Goal: Information Seeking & Learning: Learn about a topic

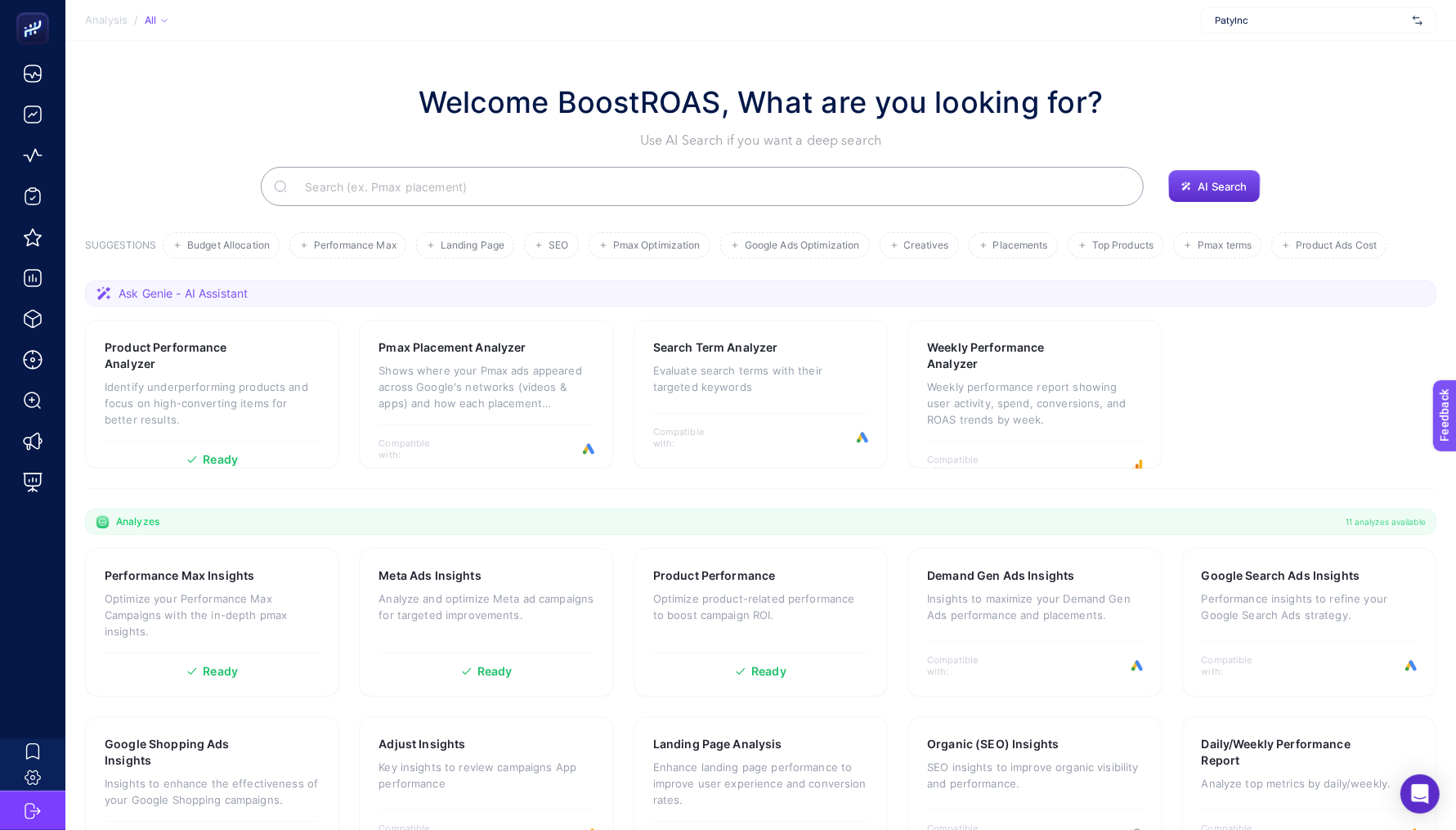
click at [1292, 18] on span "PatyInc" at bounding box center [1310, 20] width 192 height 14
type input "tai"
click at [1335, 68] on div "+ Add New Client" at bounding box center [1319, 84] width 234 height 32
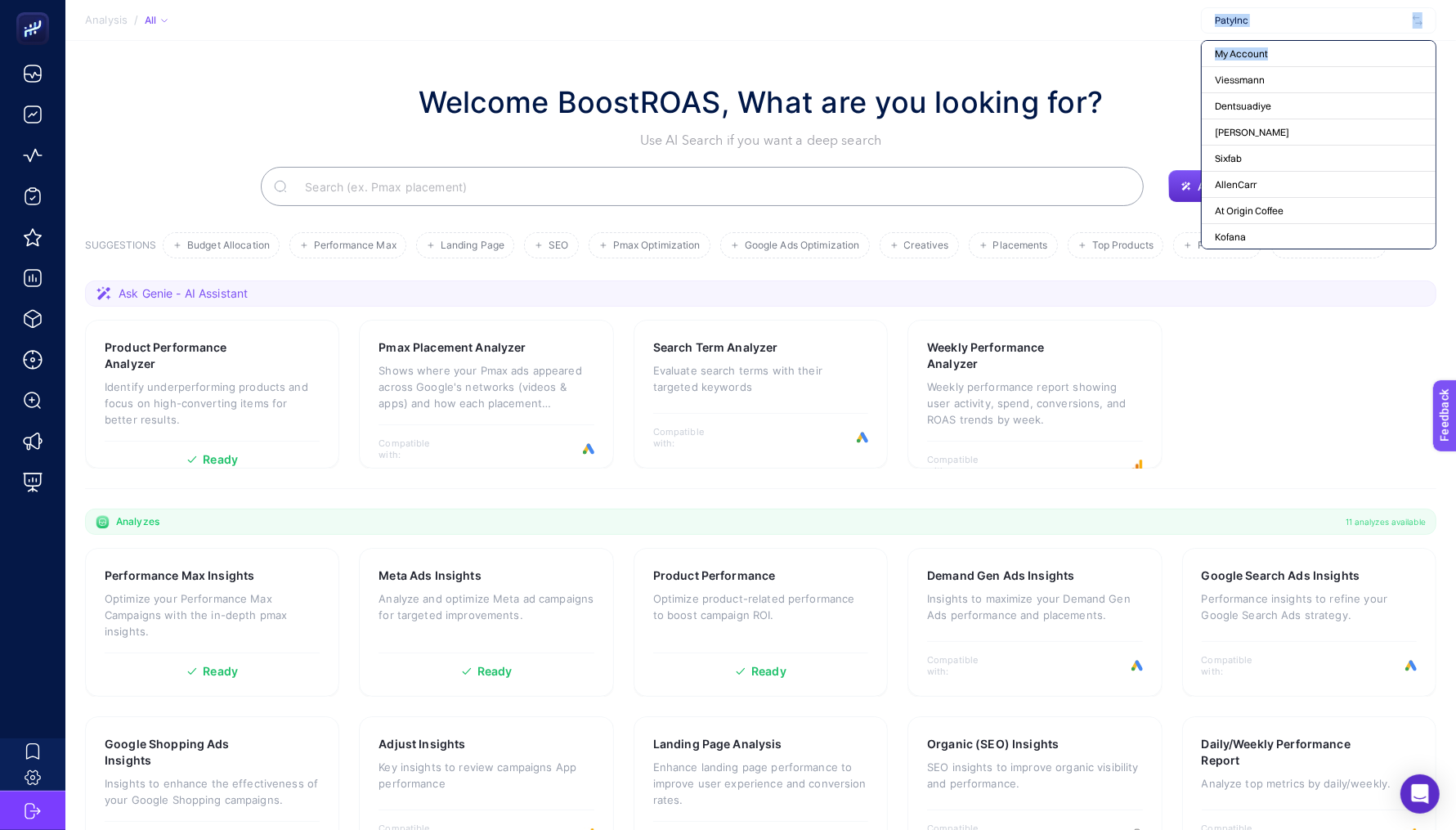
drag, startPoint x: 1329, startPoint y: 56, endPoint x: 1332, endPoint y: 20, distance: 36.1
click at [1332, 20] on div "My Account Viessmann Dentsuadiye [PERSON_NAME] Sixfab AllenCarr At Origin Coffe…" at bounding box center [1319, 20] width 236 height 26
click at [1329, 17] on input "text" at bounding box center [1310, 20] width 192 height 14
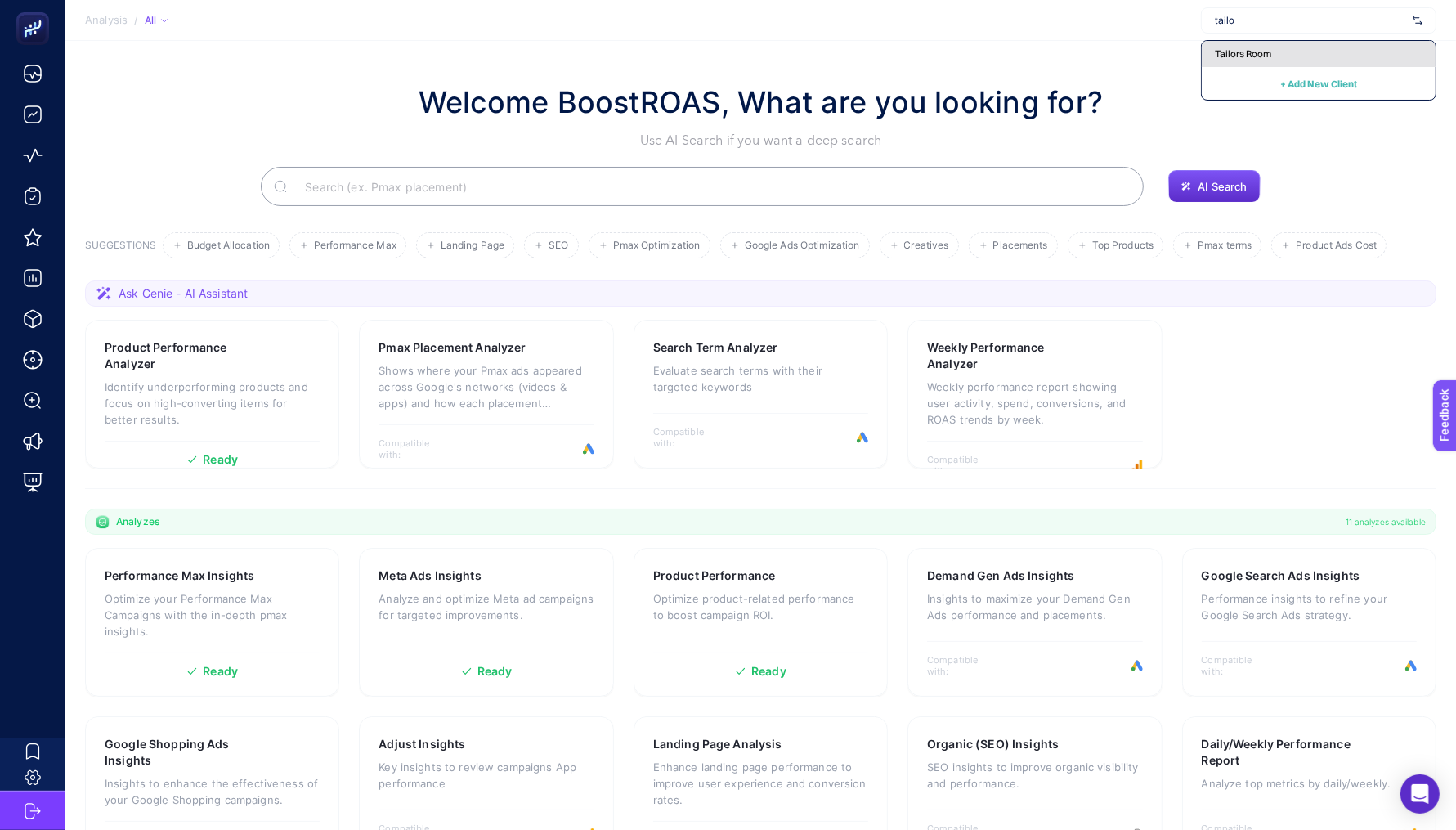
type input "tailo"
click at [1299, 51] on div "Tailors Room" at bounding box center [1319, 53] width 234 height 26
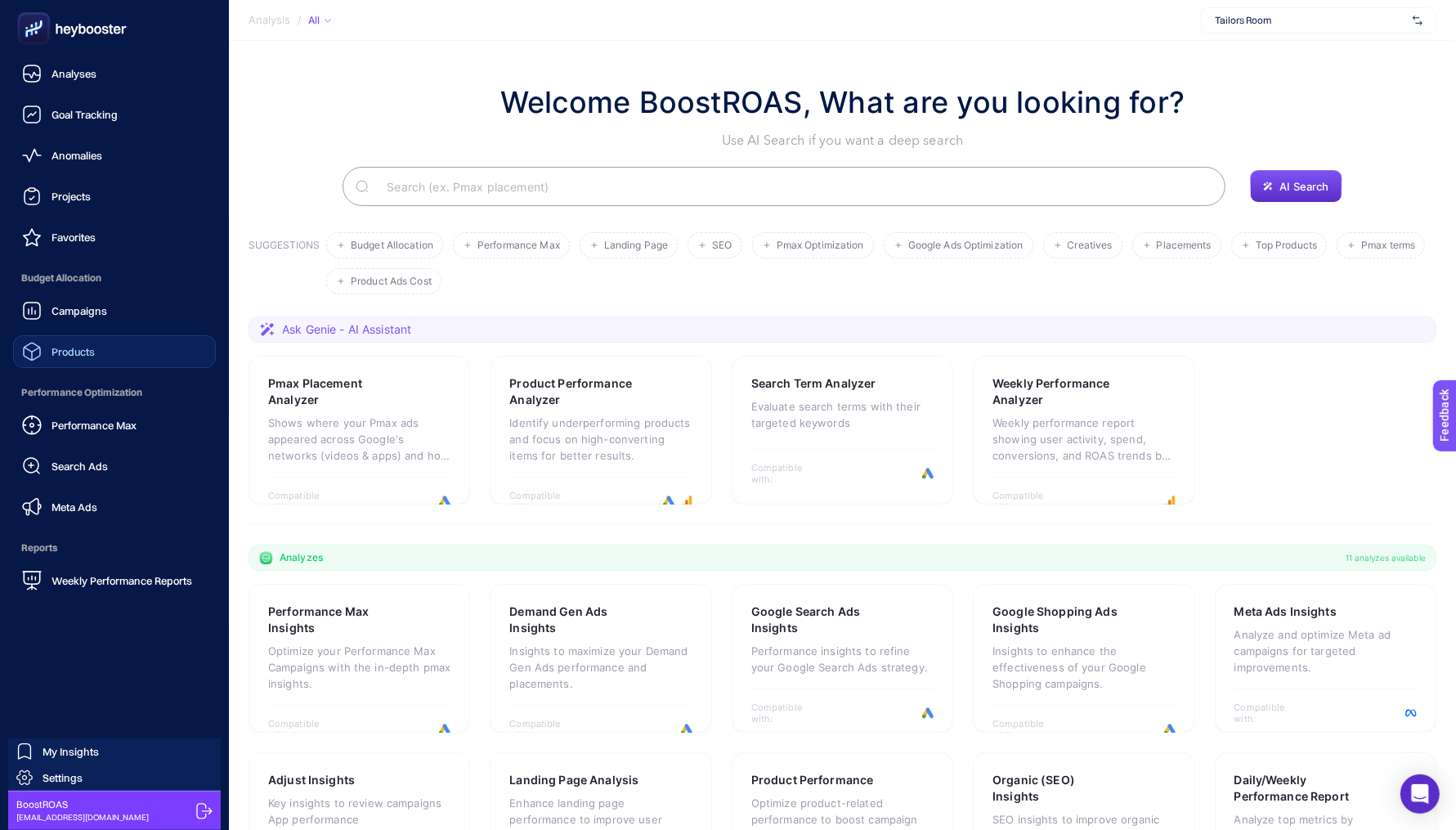
click at [91, 348] on span "Products" at bounding box center [73, 351] width 43 height 14
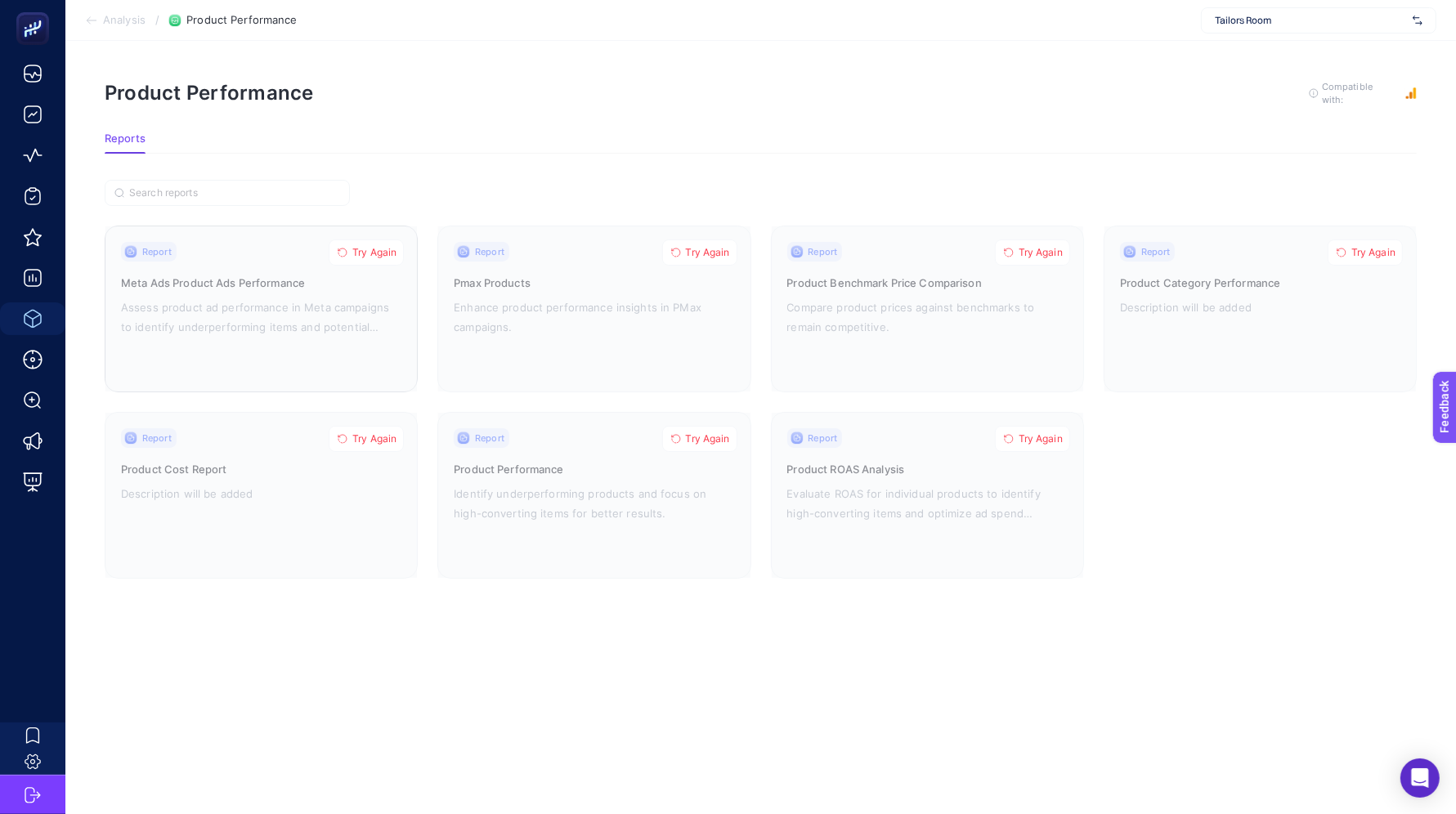
click at [395, 250] on span "Try Again" at bounding box center [374, 252] width 44 height 13
click at [708, 255] on button "Try Again" at bounding box center [700, 252] width 76 height 26
click at [1030, 255] on span "Try Again" at bounding box center [1040, 252] width 44 height 13
click at [1368, 249] on span "Try Again" at bounding box center [1373, 252] width 44 height 13
click at [1042, 443] on button "Try Again" at bounding box center [1033, 438] width 76 height 26
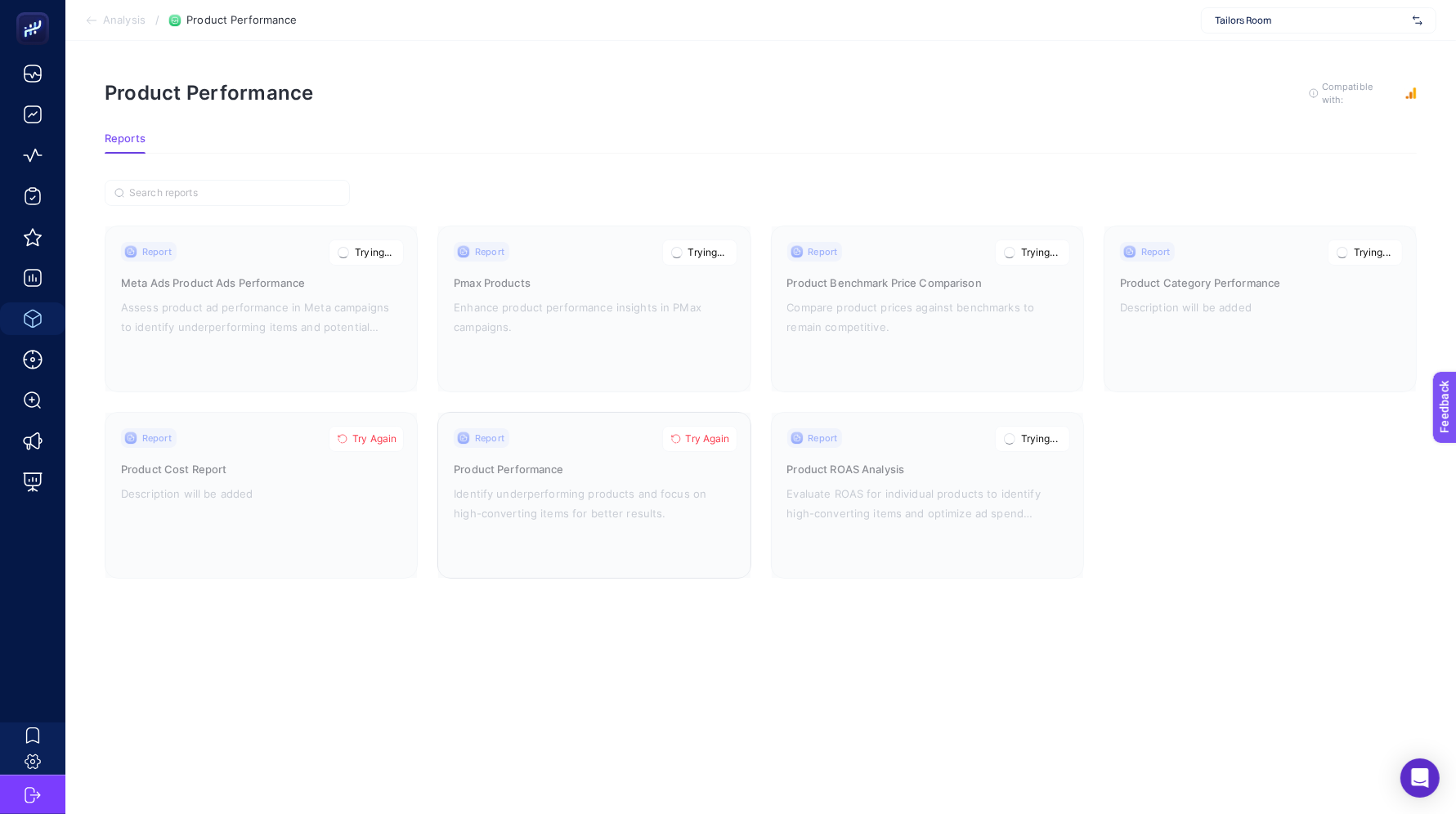
click at [702, 441] on span "Try Again" at bounding box center [707, 439] width 44 height 13
click at [355, 443] on button "Try Again" at bounding box center [366, 438] width 76 height 26
click at [1176, 274] on h3 "Product Category Performance" at bounding box center [1261, 282] width 281 height 16
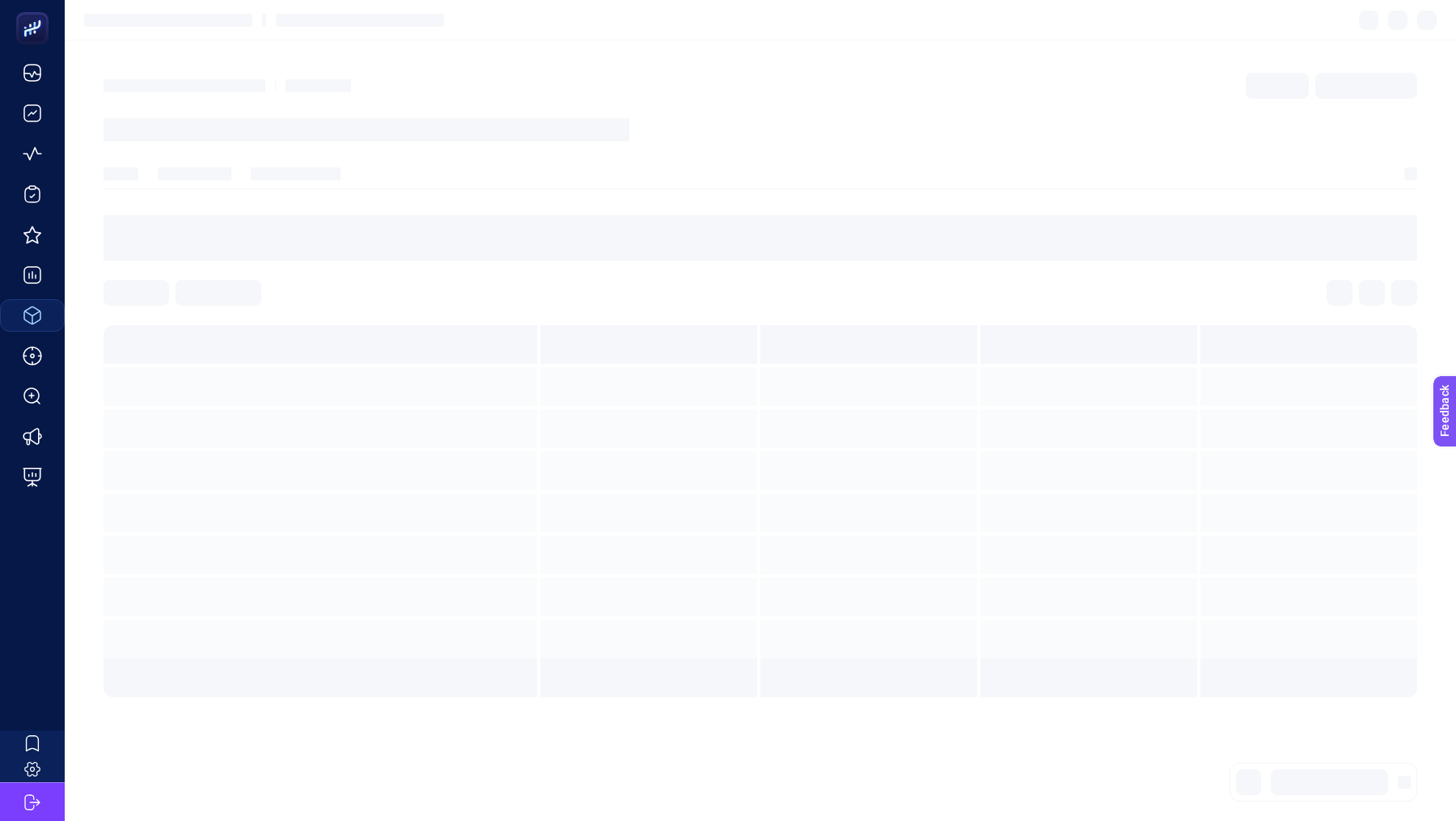
click at [1170, 282] on div at bounding box center [761, 292] width 1314 height 26
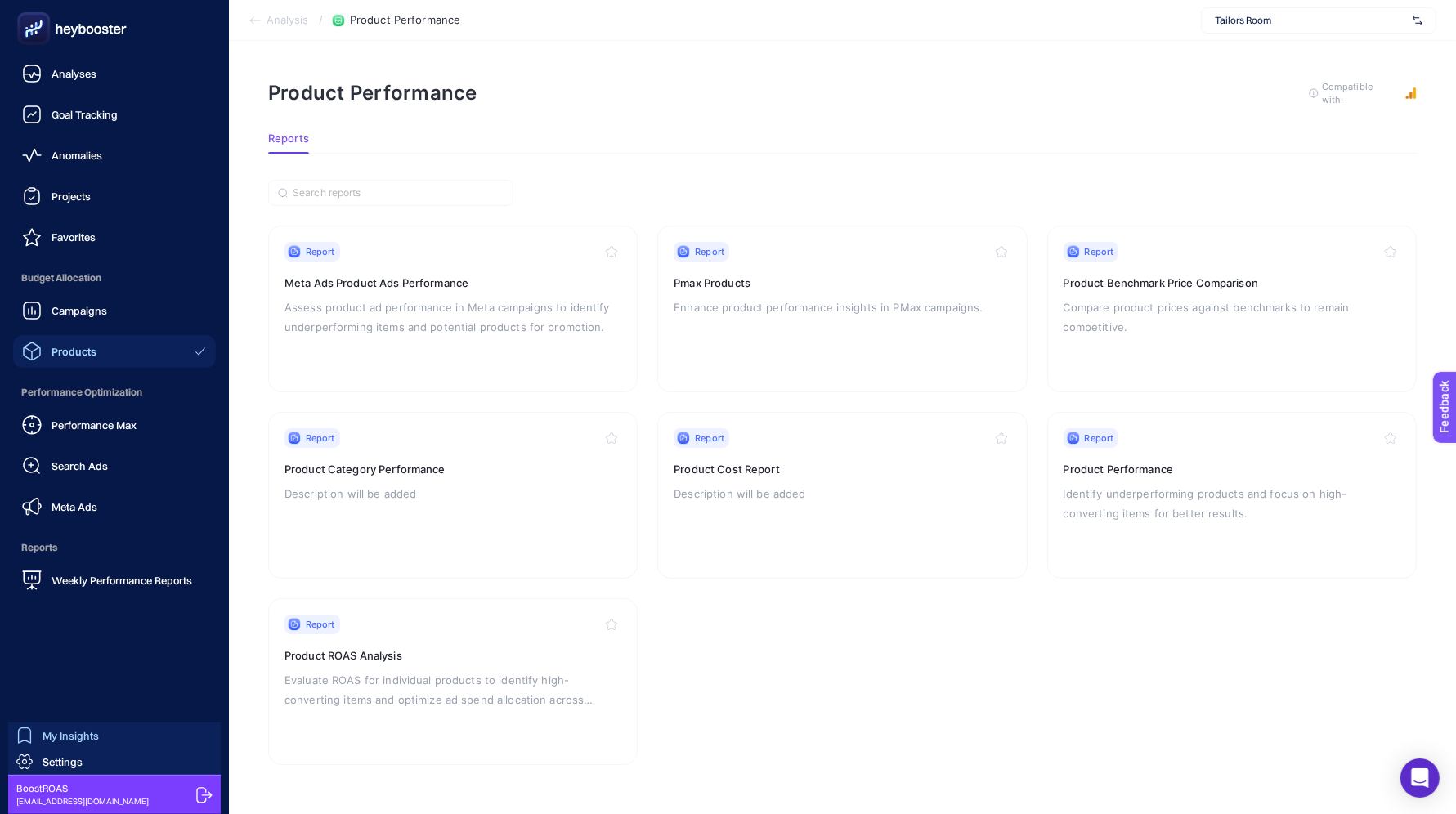
click at [17, 744] on link "My Insights" at bounding box center [114, 735] width 212 height 26
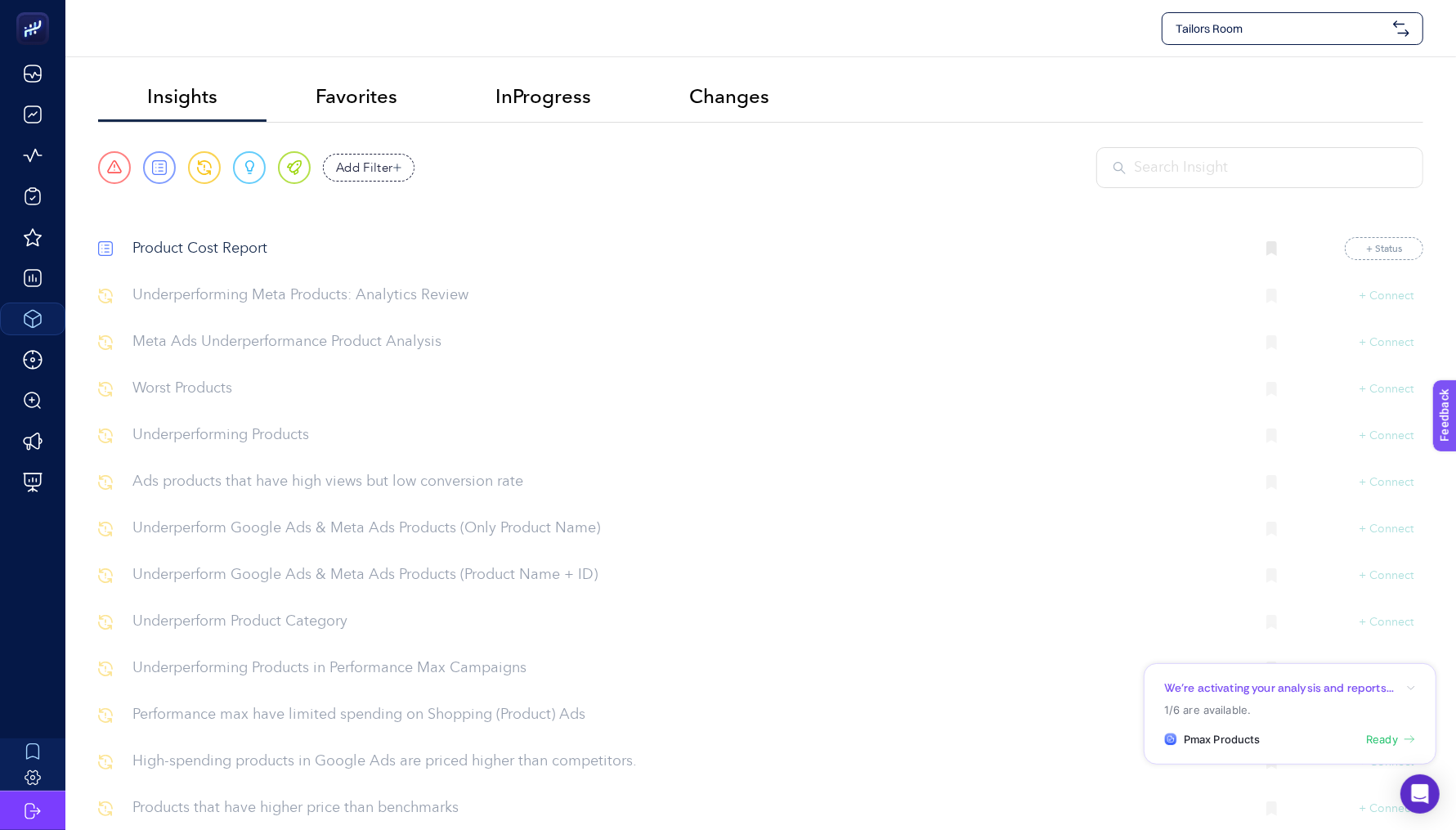
click at [1240, 166] on input "text" at bounding box center [1270, 167] width 273 height 23
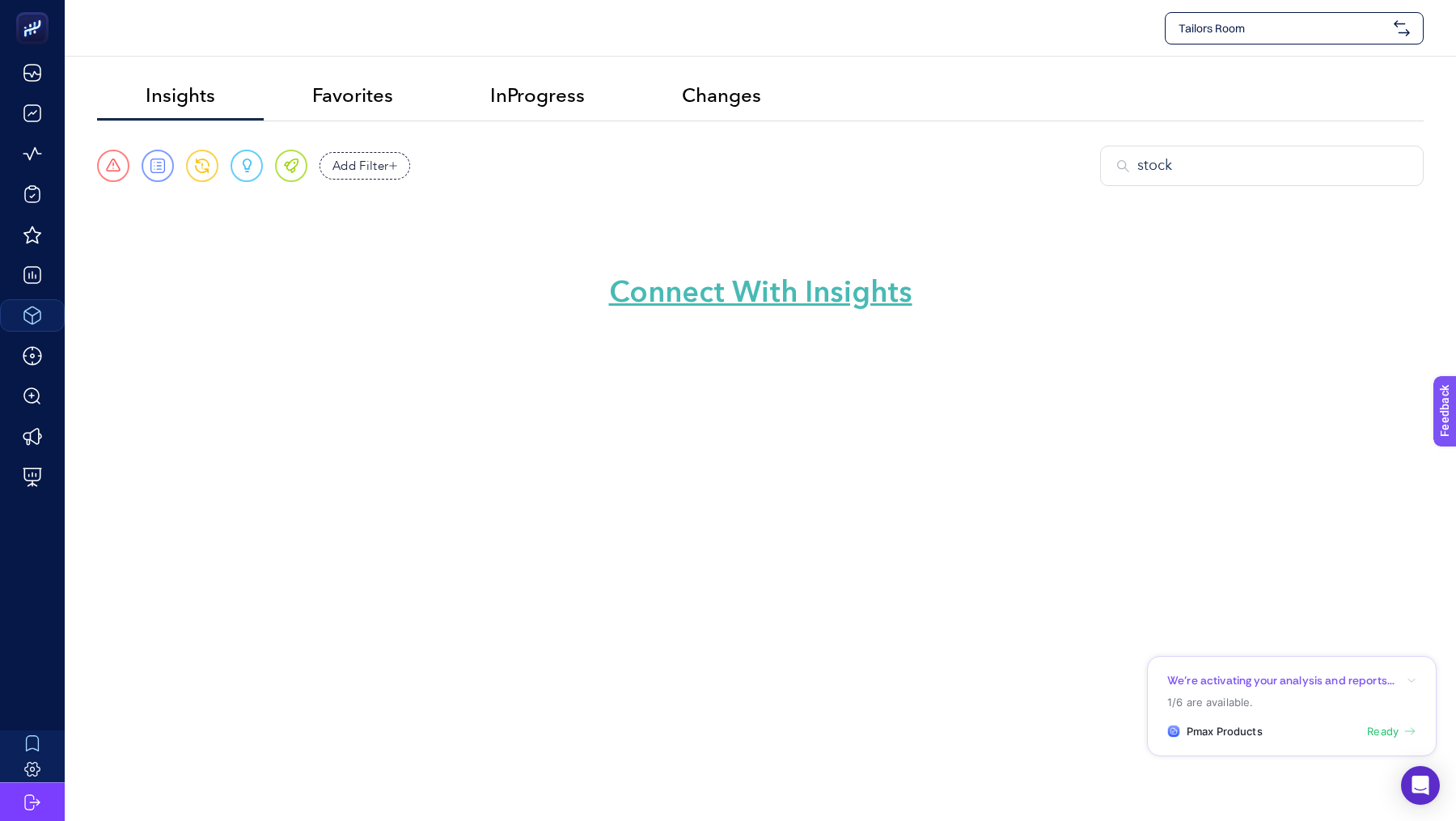
type input "stock"
click at [736, 314] on main "Insights Favorites InProgress Changes Urgent Report Warning Opportunity Perfect…" at bounding box center [761, 224] width 1327 height 303
click at [748, 289] on link "Connect With Insights" at bounding box center [761, 292] width 304 height 40
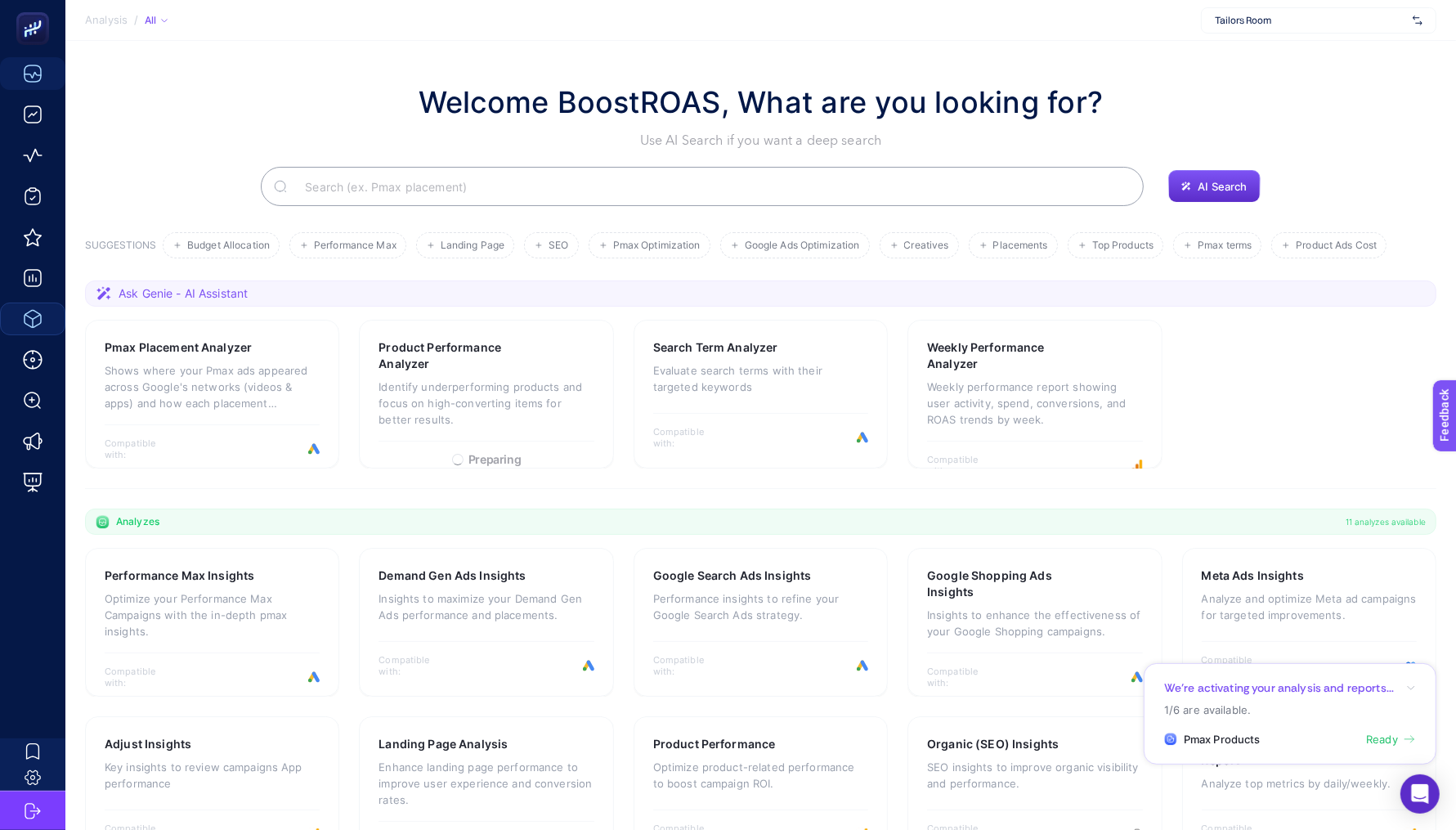
click at [417, 166] on input "Search" at bounding box center [711, 186] width 839 height 46
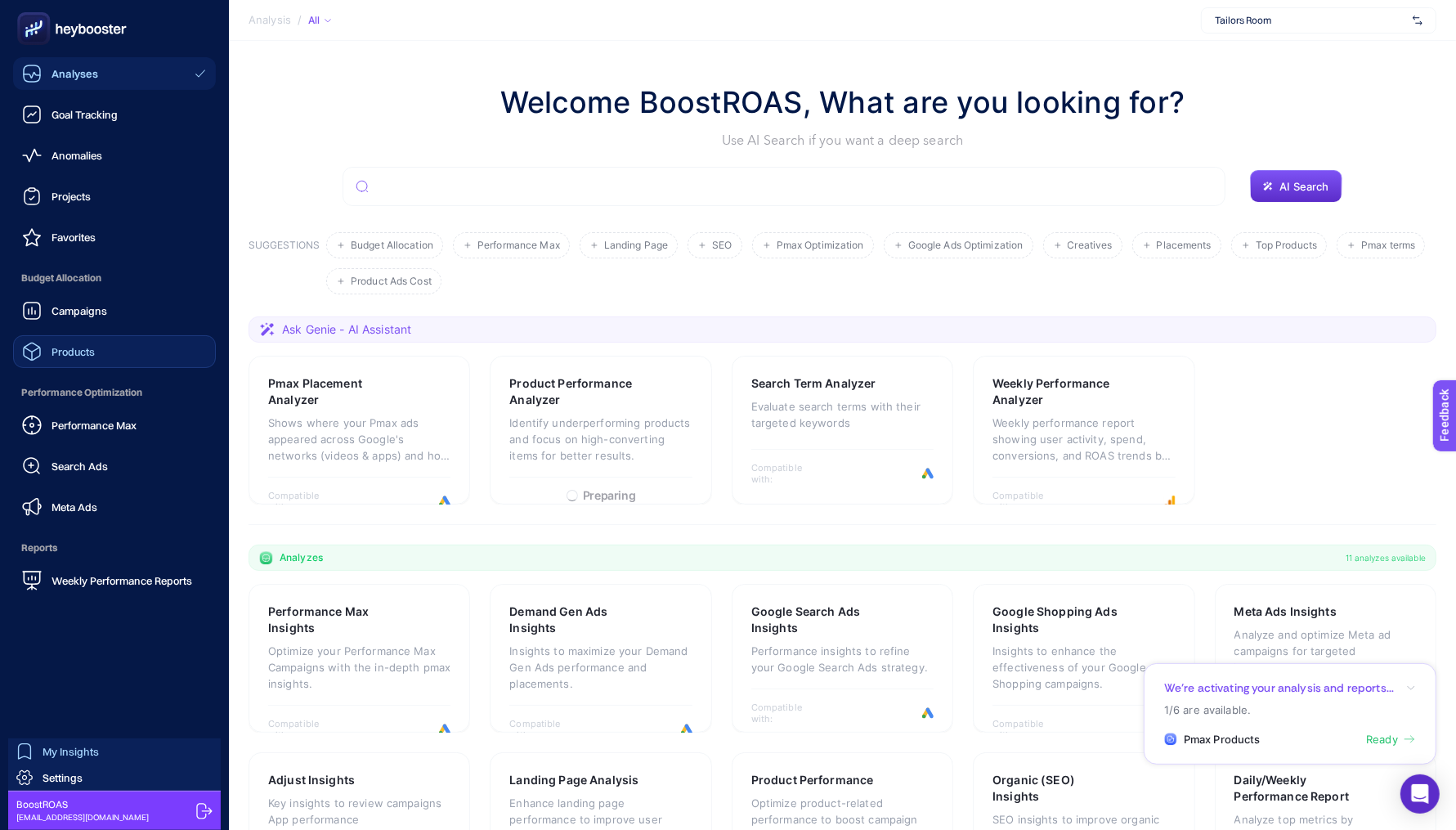
click at [58, 744] on div "My Insights" at bounding box center [58, 752] width 83 height 16
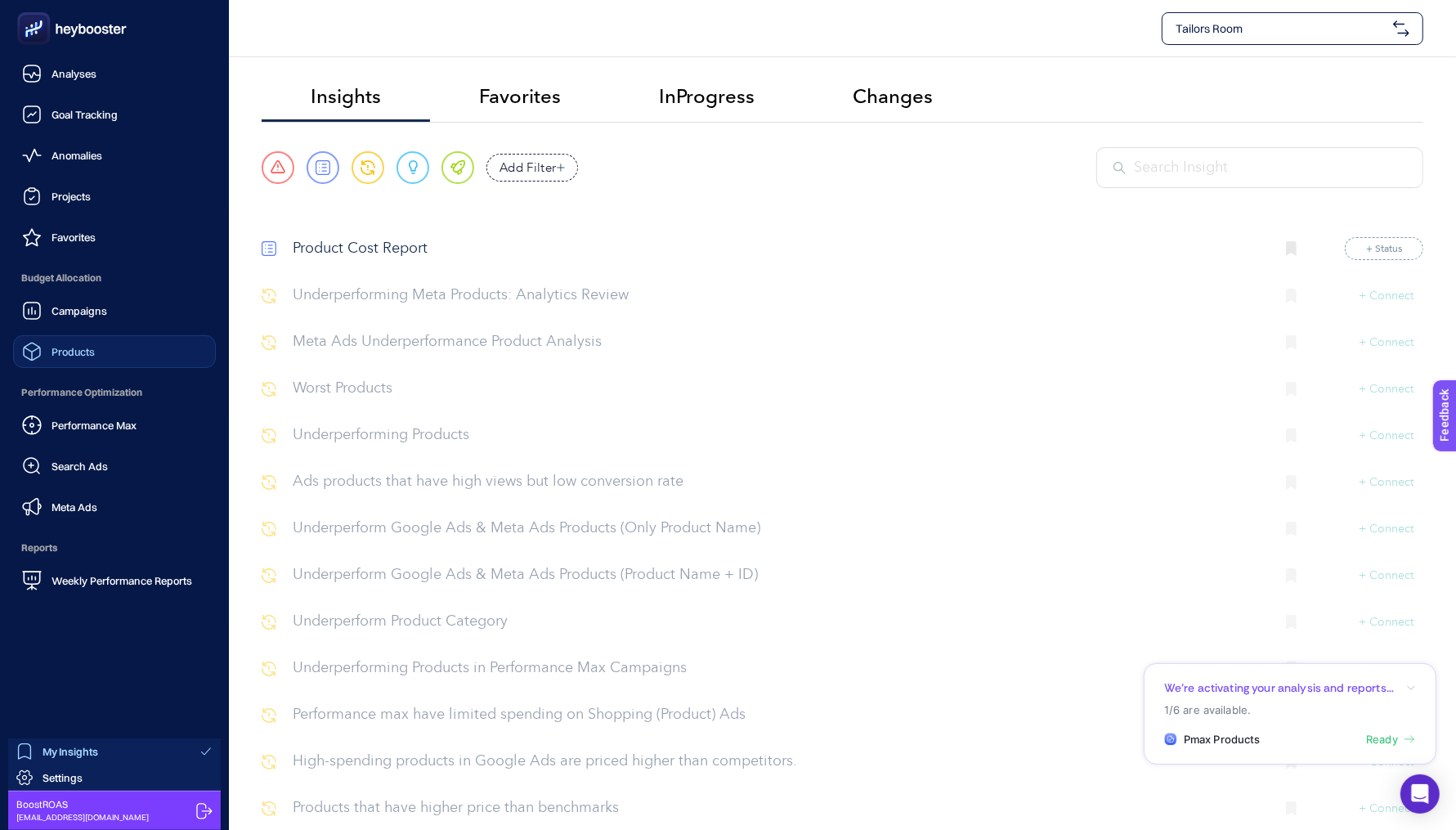
click at [67, 350] on span "Products" at bounding box center [73, 351] width 43 height 14
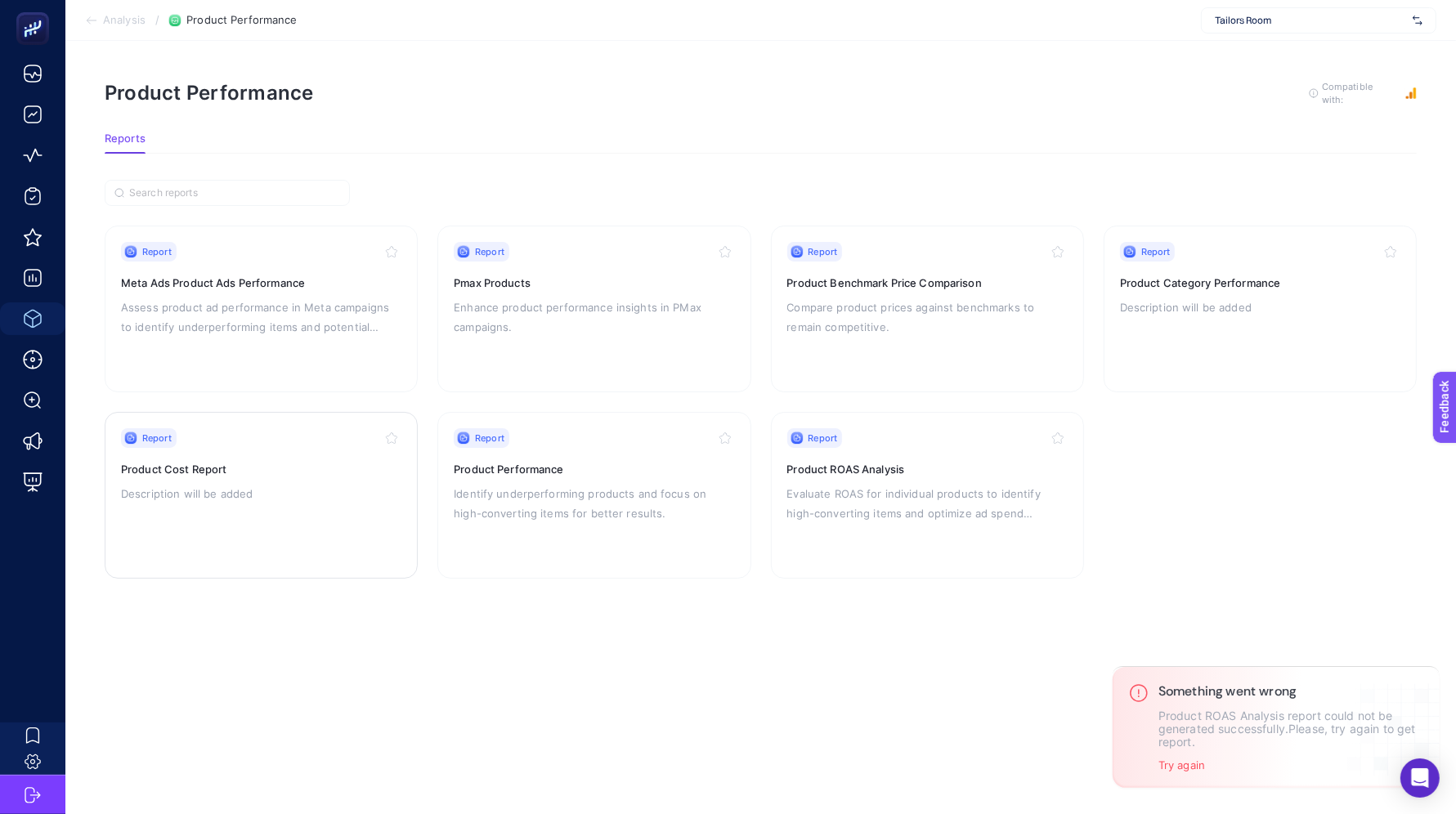
click at [229, 444] on div "Report" at bounding box center [261, 438] width 281 height 20
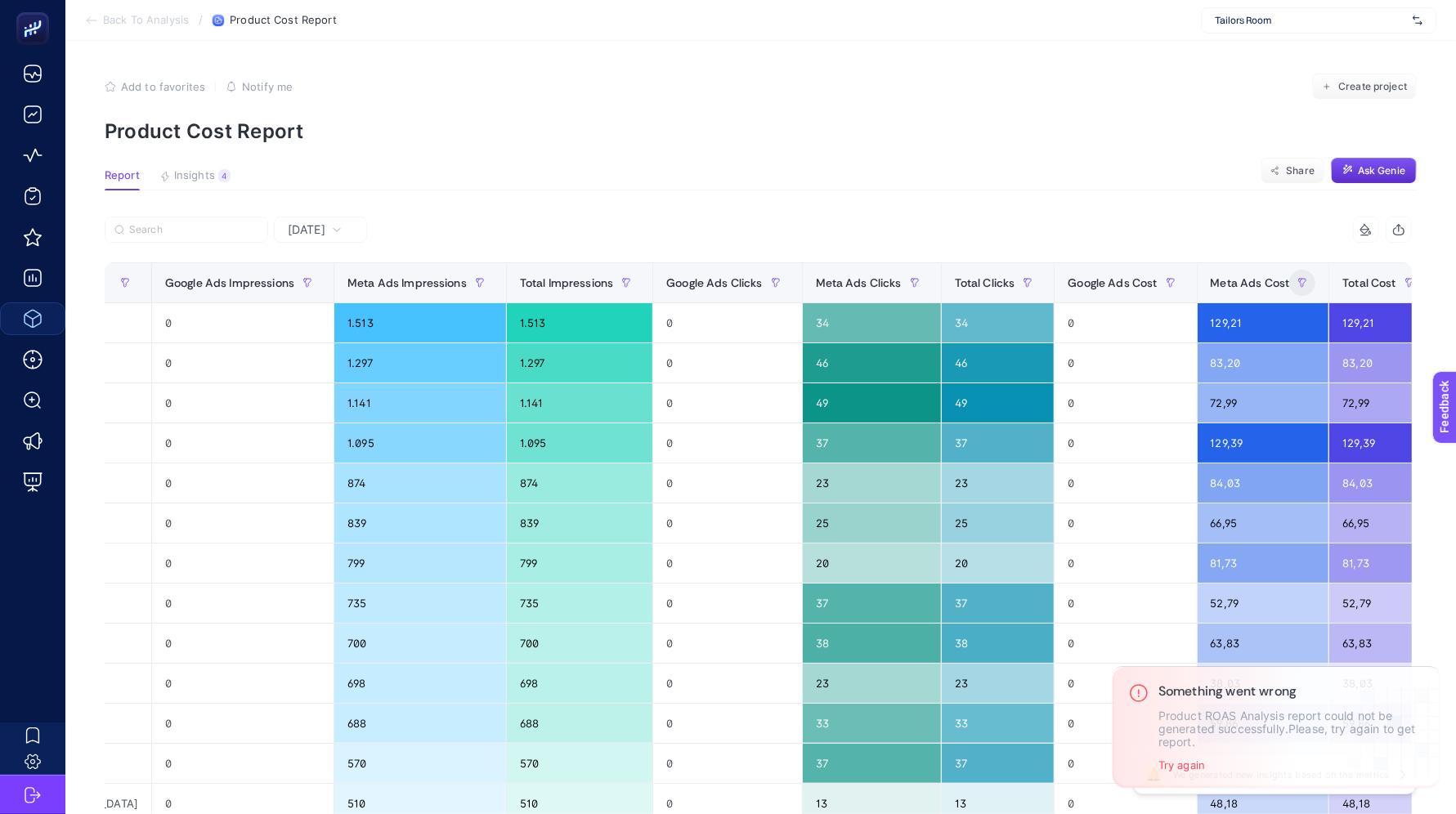
scroll to position [0, 10]
click at [1343, 283] on span "Total Cost" at bounding box center [1369, 282] width 53 height 13
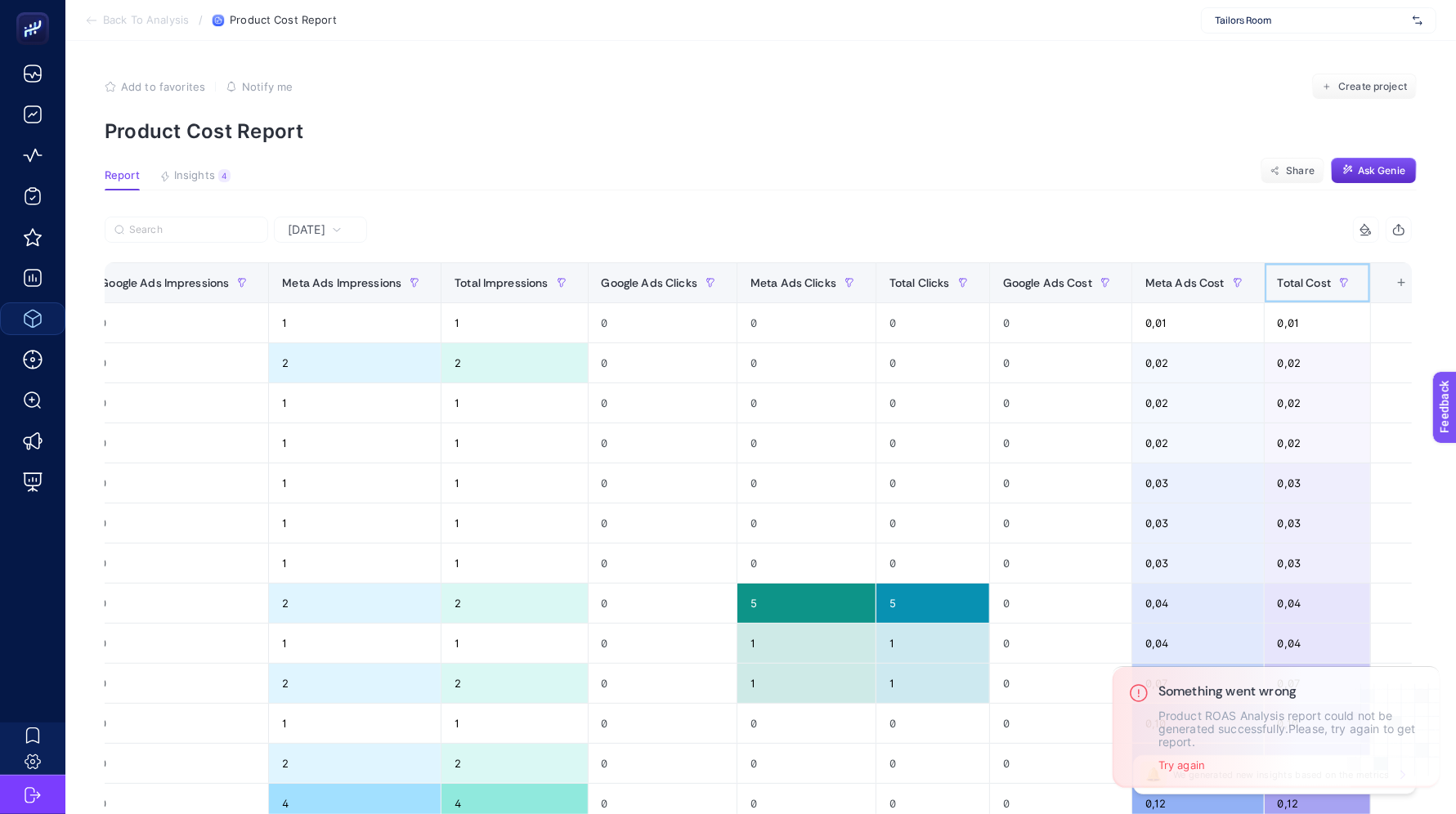
click at [1313, 283] on span "Total Cost" at bounding box center [1304, 282] width 53 height 13
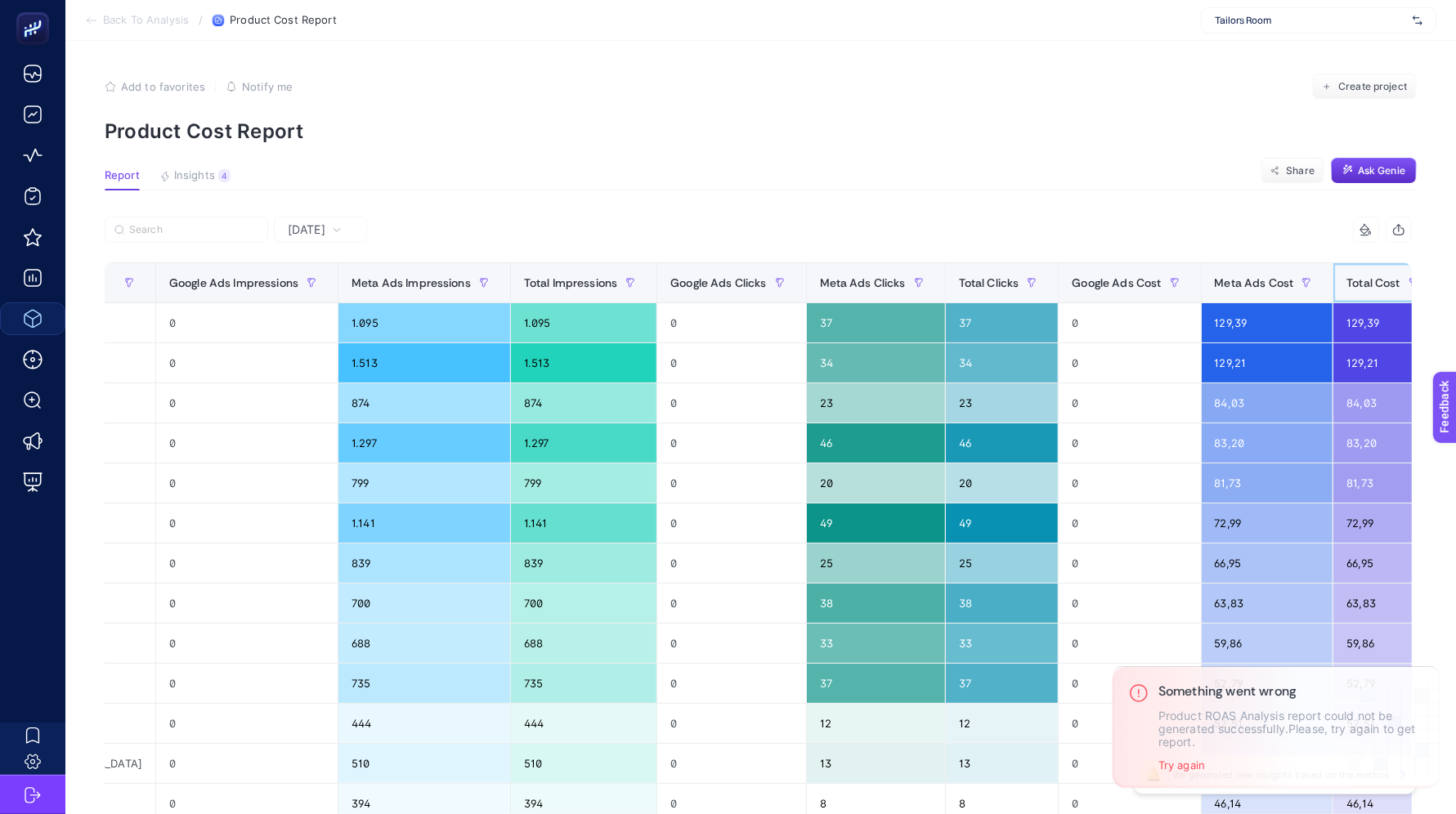
scroll to position [0, 241]
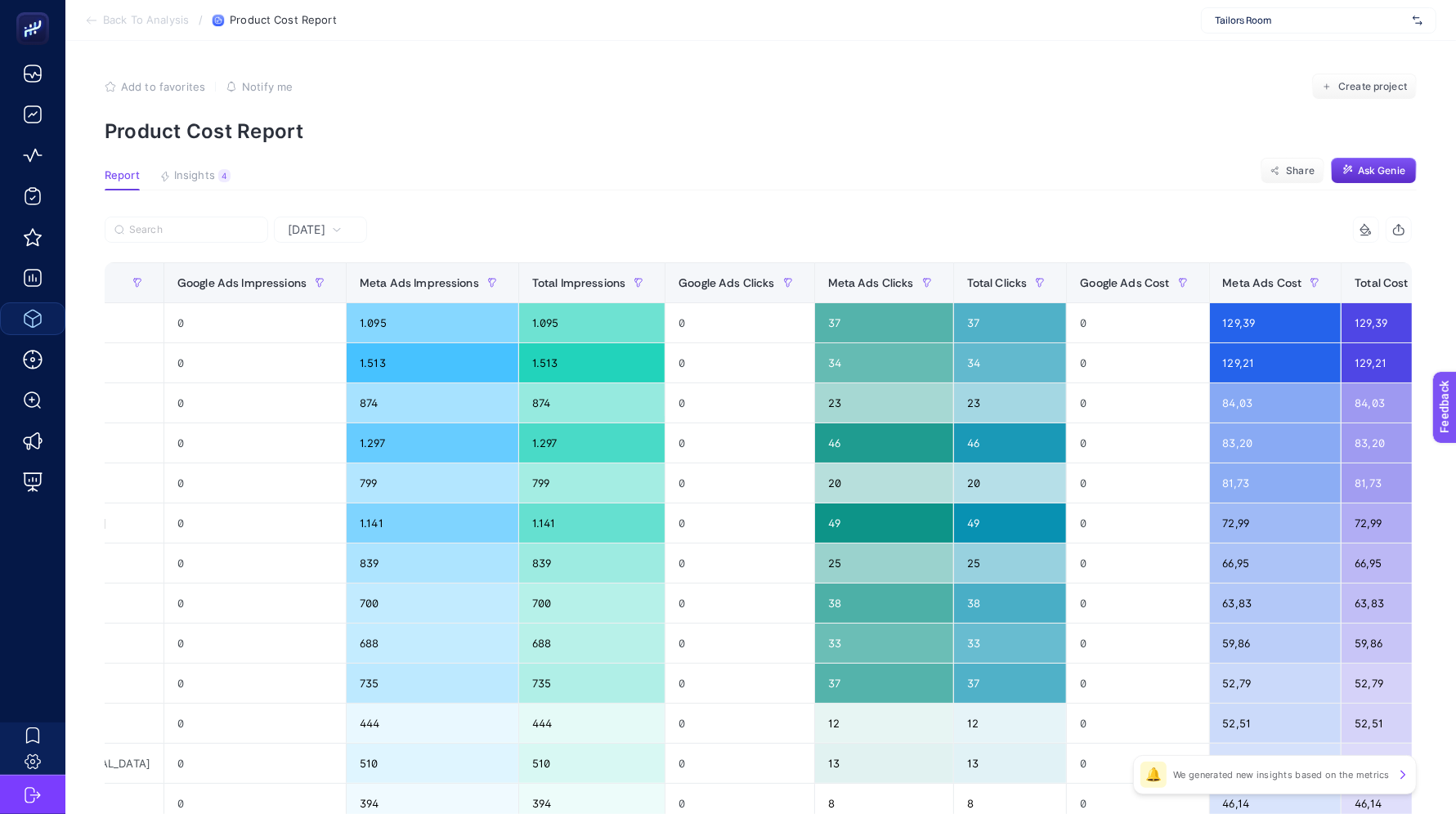
click at [356, 239] on div at bounding box center [431, 235] width 654 height 36
click at [352, 237] on div "[DATE]" at bounding box center [320, 229] width 94 height 26
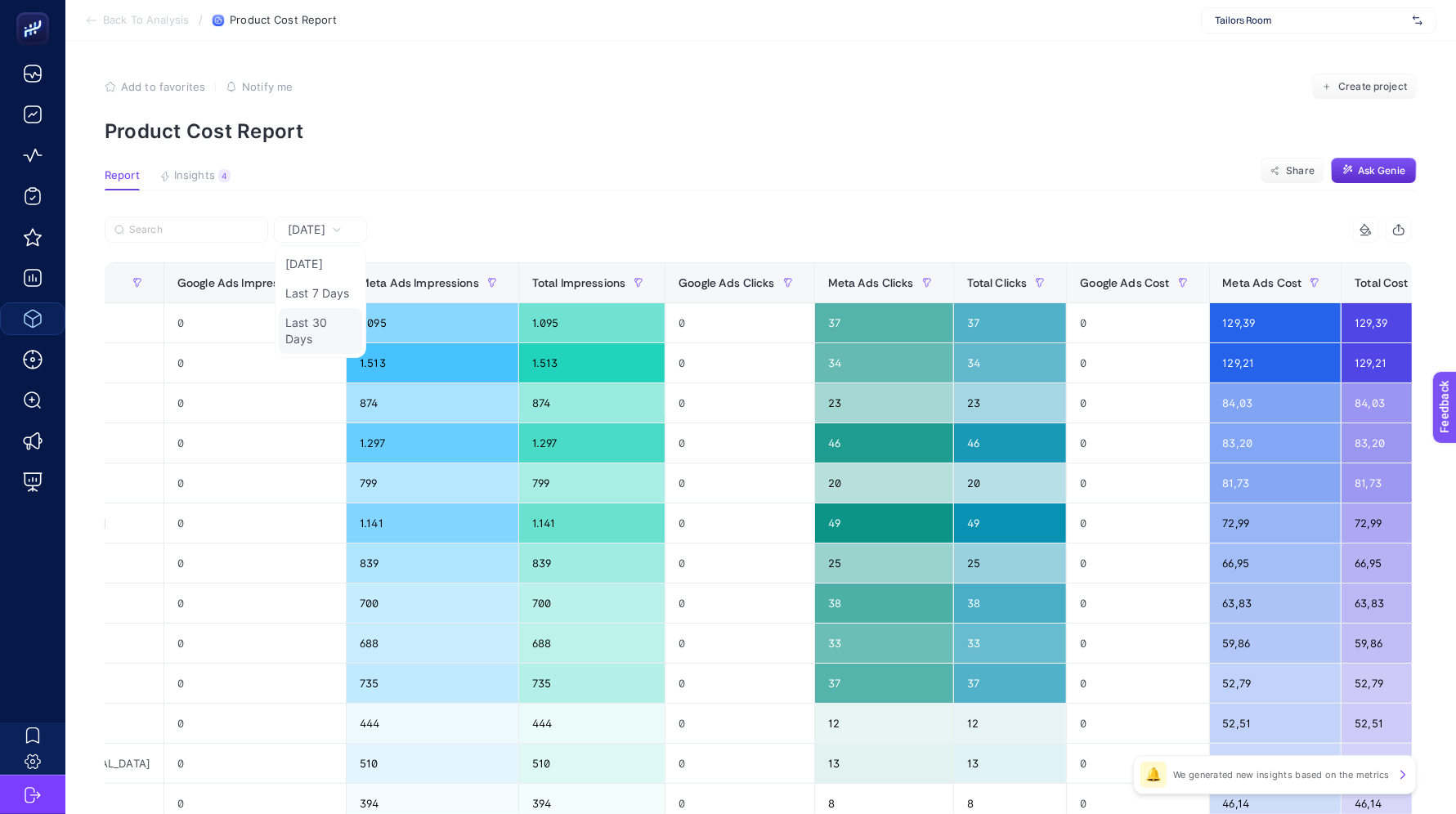
click at [321, 336] on li "Last 30 Days" at bounding box center [320, 331] width 84 height 46
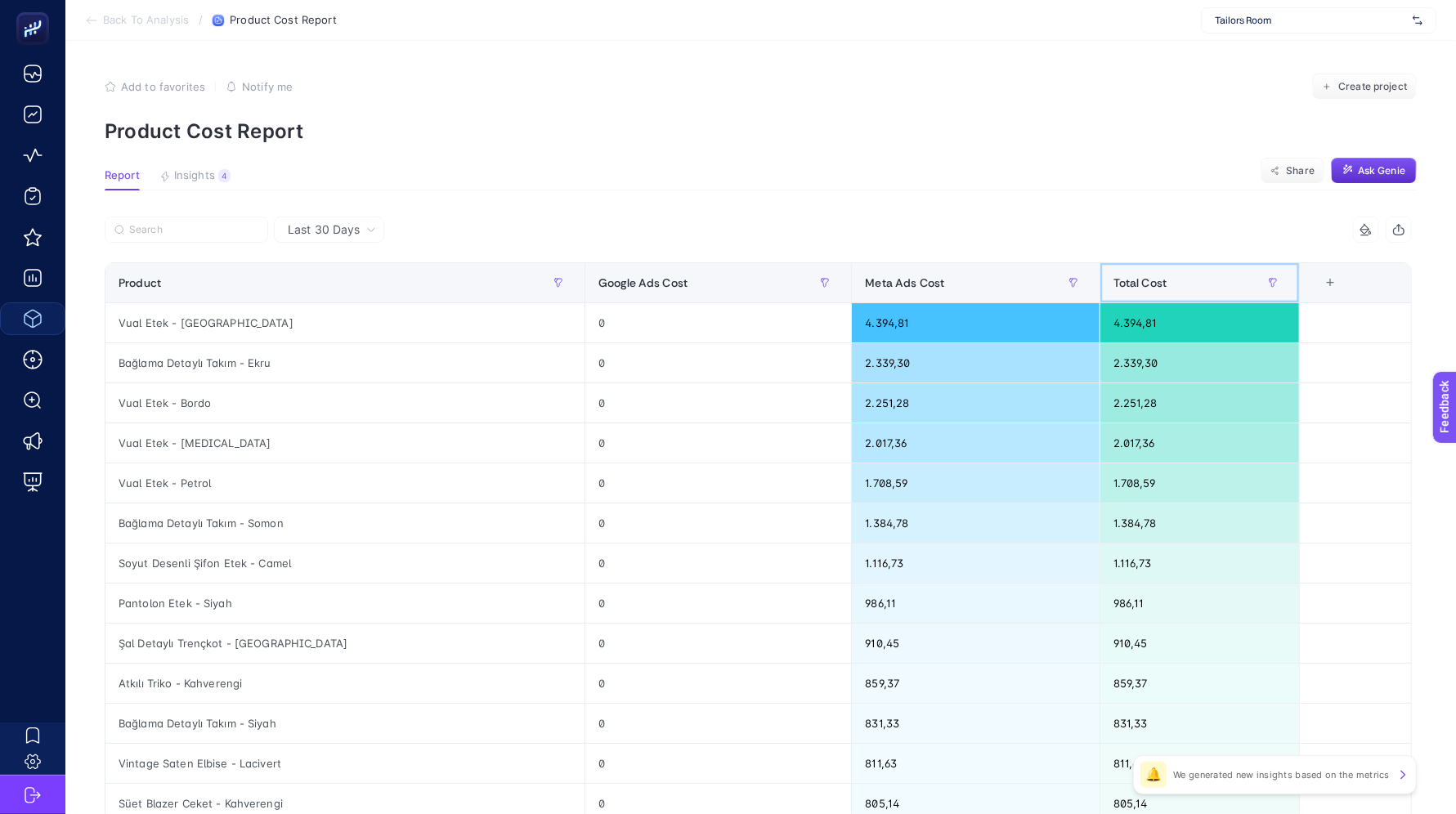
click at [1161, 281] on div "Total Cost" at bounding box center [1200, 282] width 173 height 26
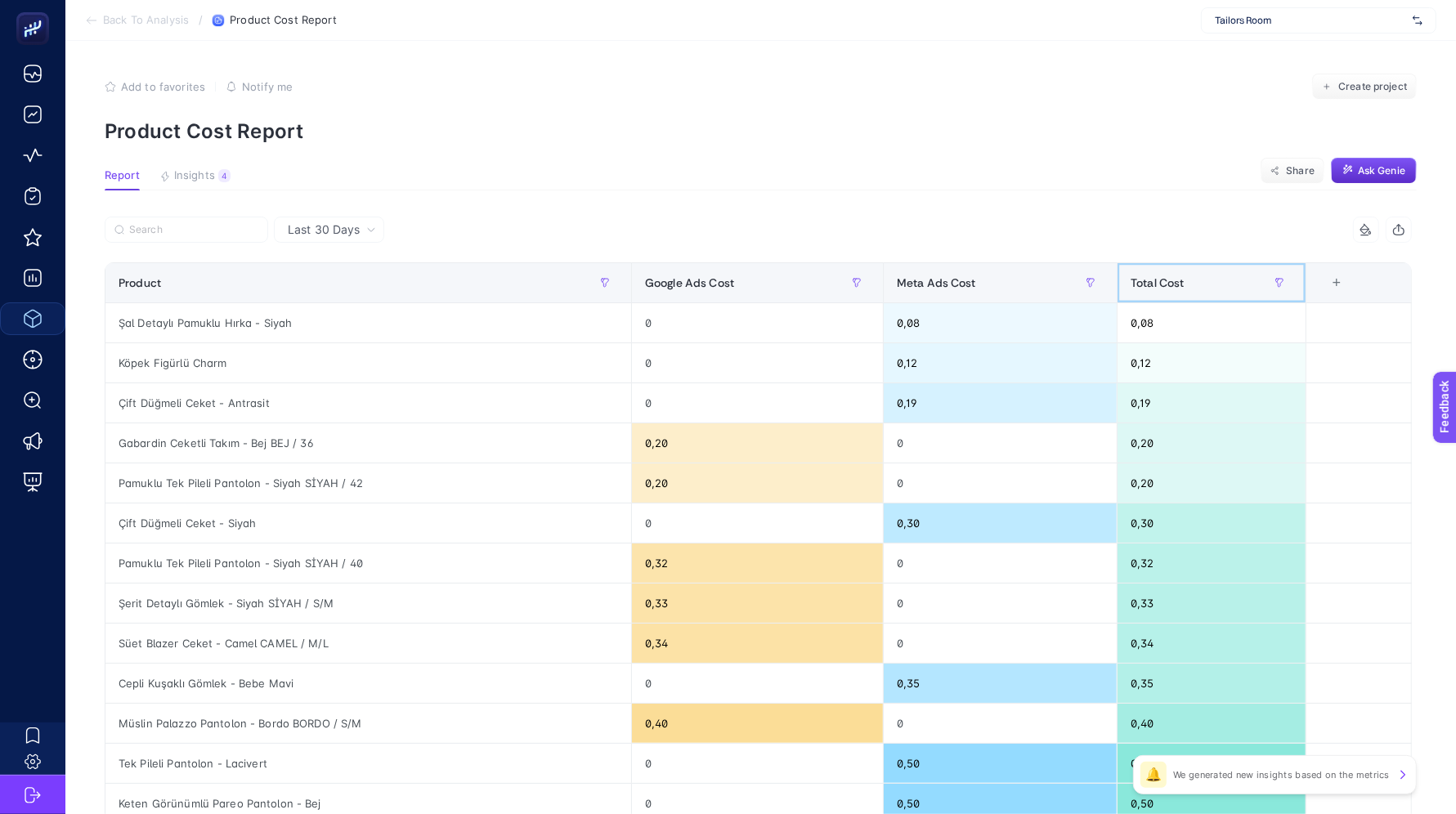
click at [1161, 281] on span "Total Cost" at bounding box center [1157, 282] width 53 height 13
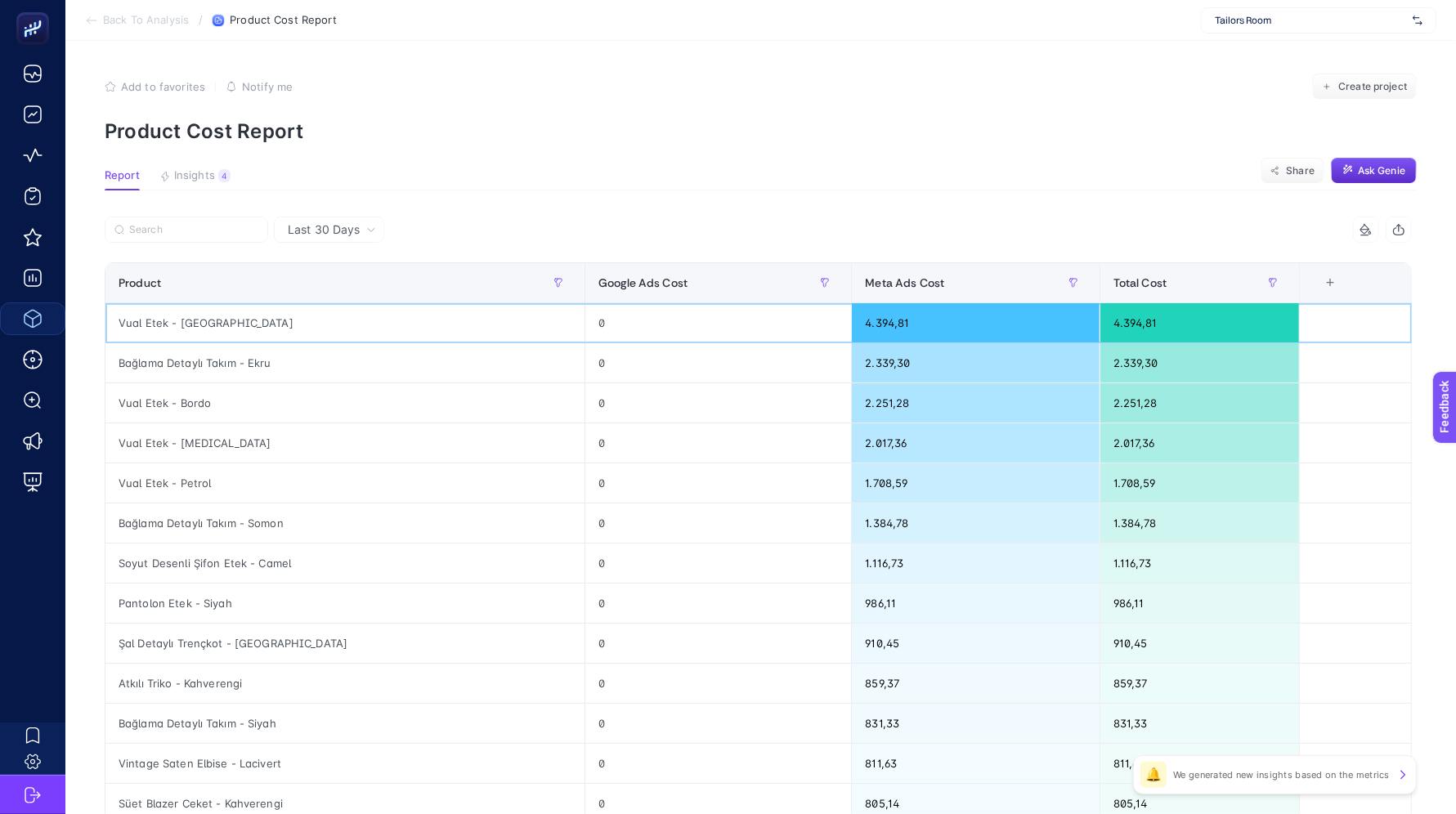
click at [110, 318] on div "Vual Etek - [GEOGRAPHIC_DATA]" at bounding box center [345, 323] width 479 height 40
copy tr "Vual Etek - [GEOGRAPHIC_DATA]"
click at [148, 363] on div "Bağlama Detaylı Takım - Ekru" at bounding box center [345, 363] width 479 height 40
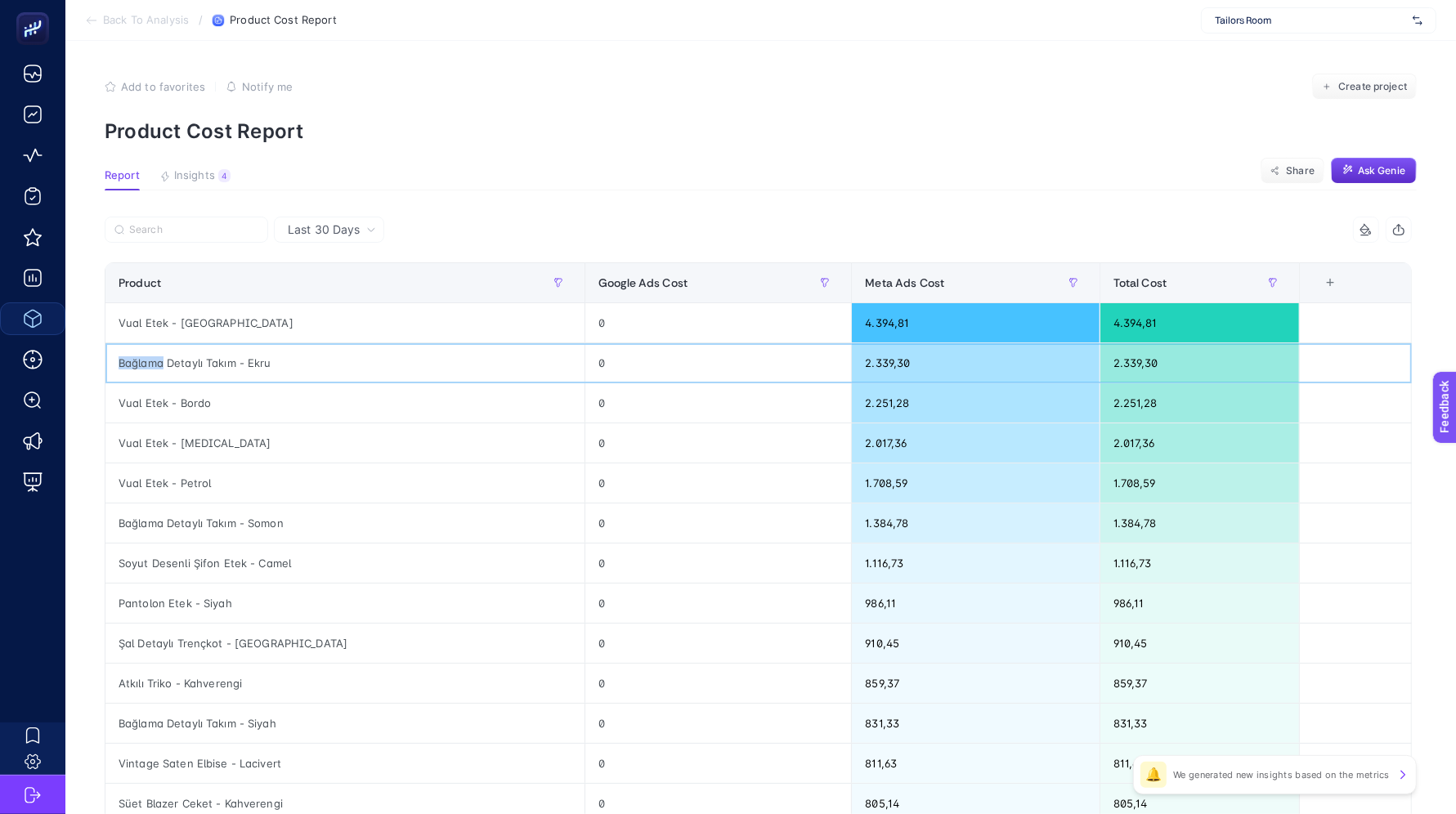
click at [148, 363] on div "Bağlama Detaylı Takım - Ekru" at bounding box center [345, 363] width 479 height 40
click at [139, 398] on div "Vual Etek - Bordo" at bounding box center [345, 403] width 479 height 40
click at [190, 359] on div "Bağlama Detaylı Takım - Ekru" at bounding box center [345, 363] width 479 height 40
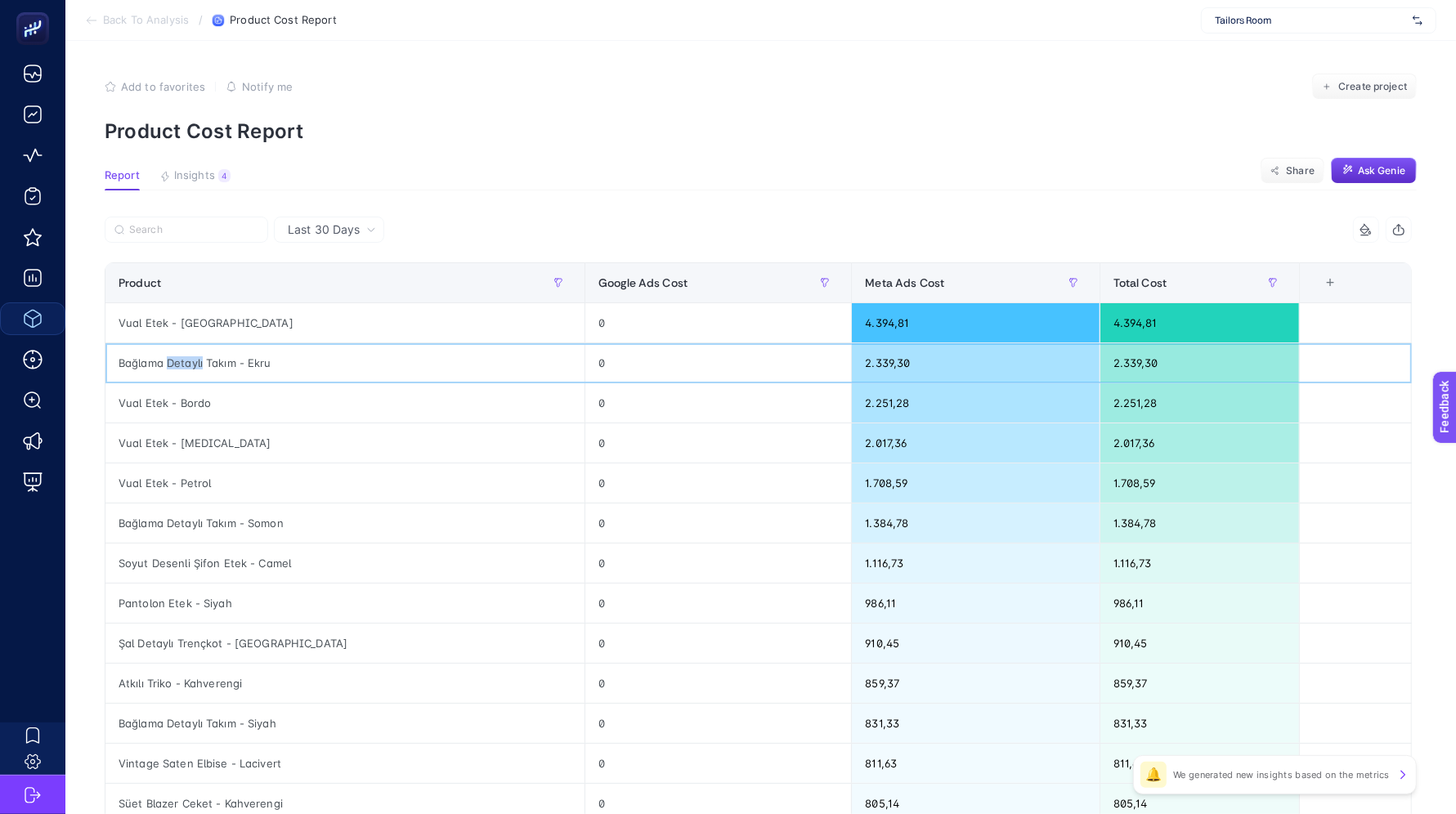
click at [190, 359] on div "Bağlama Detaylı Takım - Ekru" at bounding box center [345, 363] width 479 height 40
click at [168, 362] on div "Bağlama Detaylı Takım - Ekru" at bounding box center [345, 363] width 479 height 40
click at [148, 405] on div "Vual Etek - Bordo" at bounding box center [345, 403] width 479 height 40
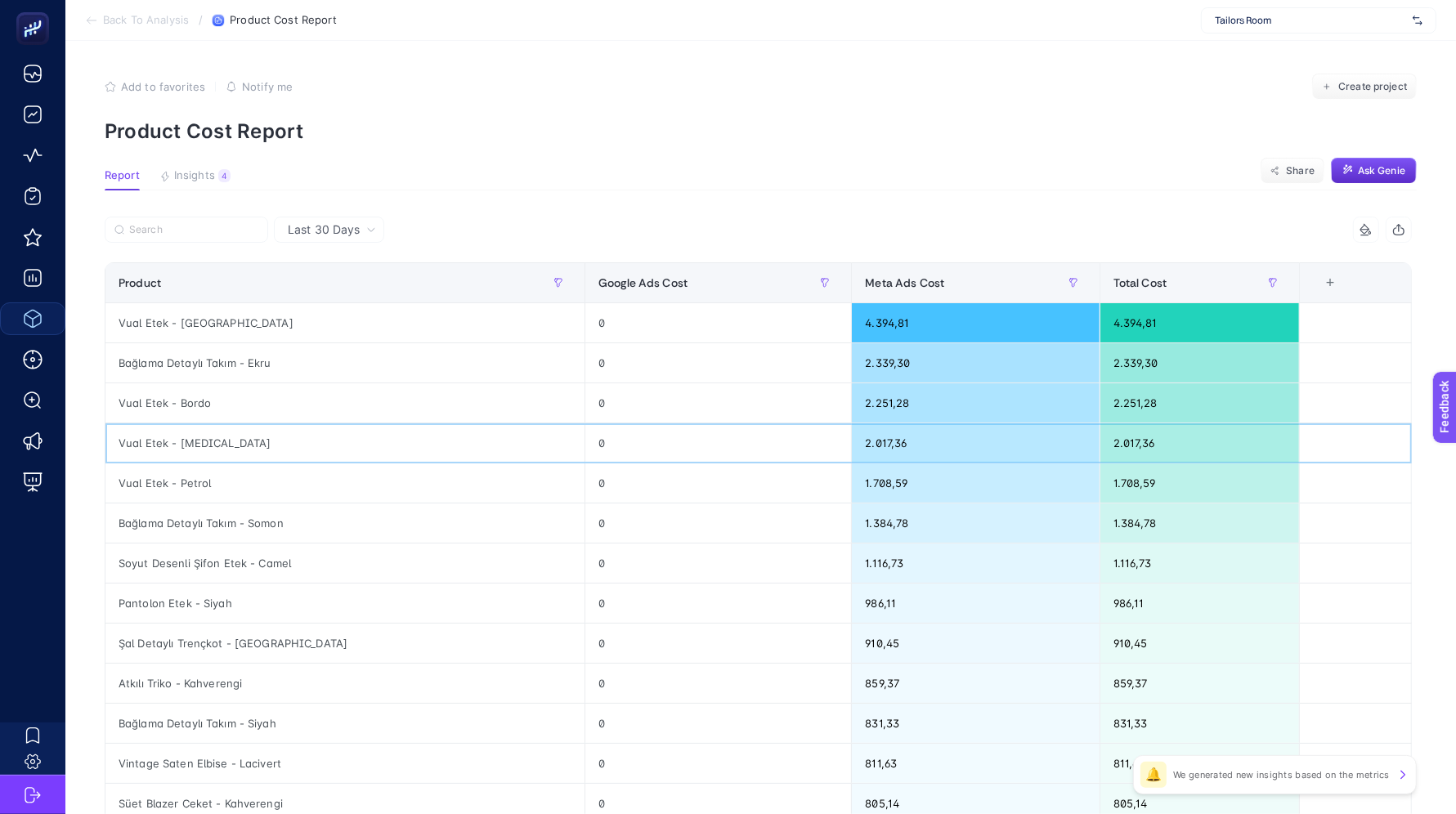
click at [151, 448] on div "Vual Etek - [MEDICAL_DATA]" at bounding box center [345, 443] width 479 height 40
click at [162, 488] on div "Vual Etek - Petrol" at bounding box center [345, 483] width 479 height 40
click at [161, 488] on div "Vual Etek - Petrol" at bounding box center [345, 483] width 479 height 40
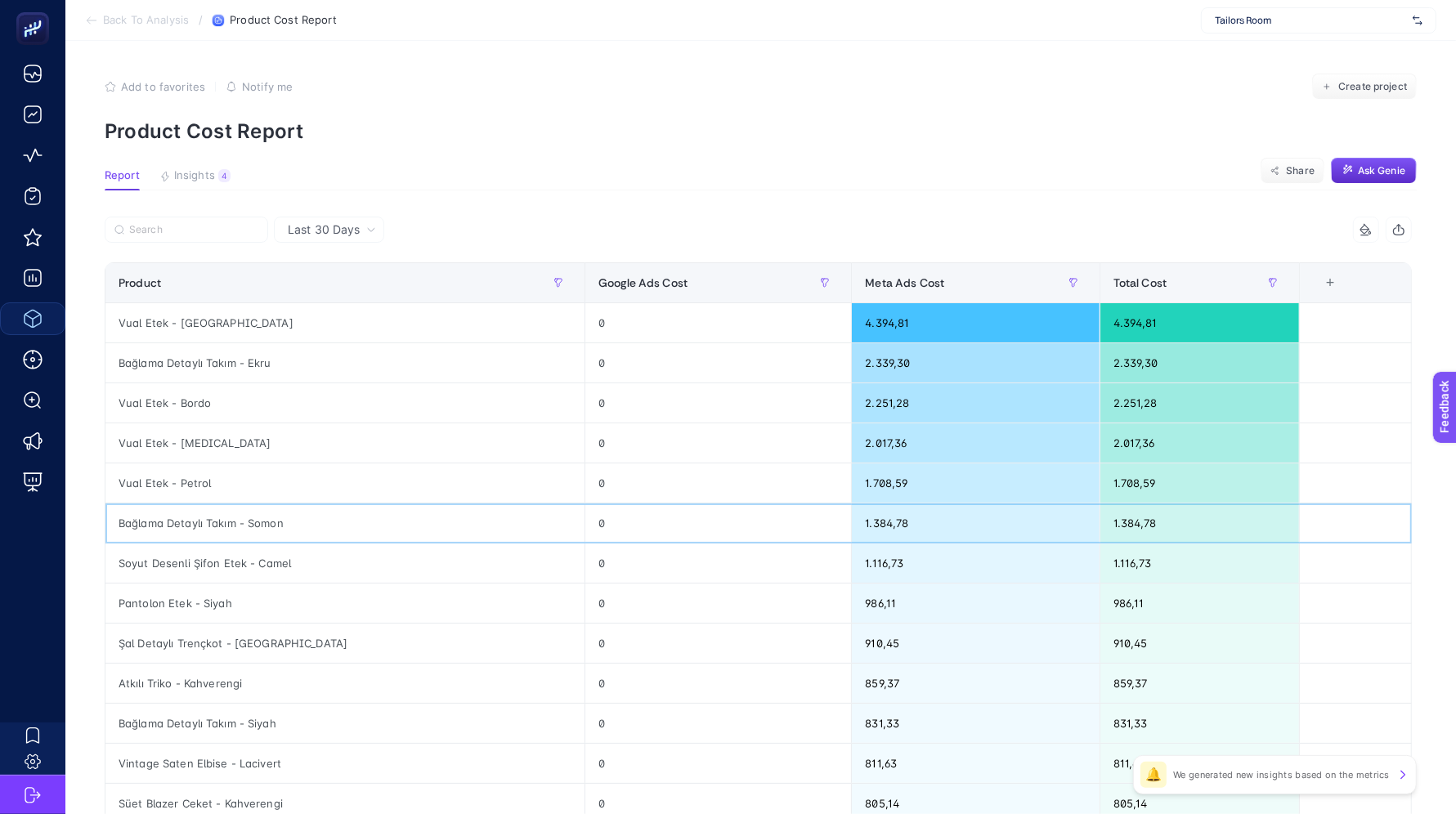
click at [175, 509] on div "Bağlama Detaylı Takım - Somon" at bounding box center [345, 523] width 479 height 40
click at [179, 556] on div "Soyut Desenli Şifon Etek - Camel" at bounding box center [345, 563] width 479 height 40
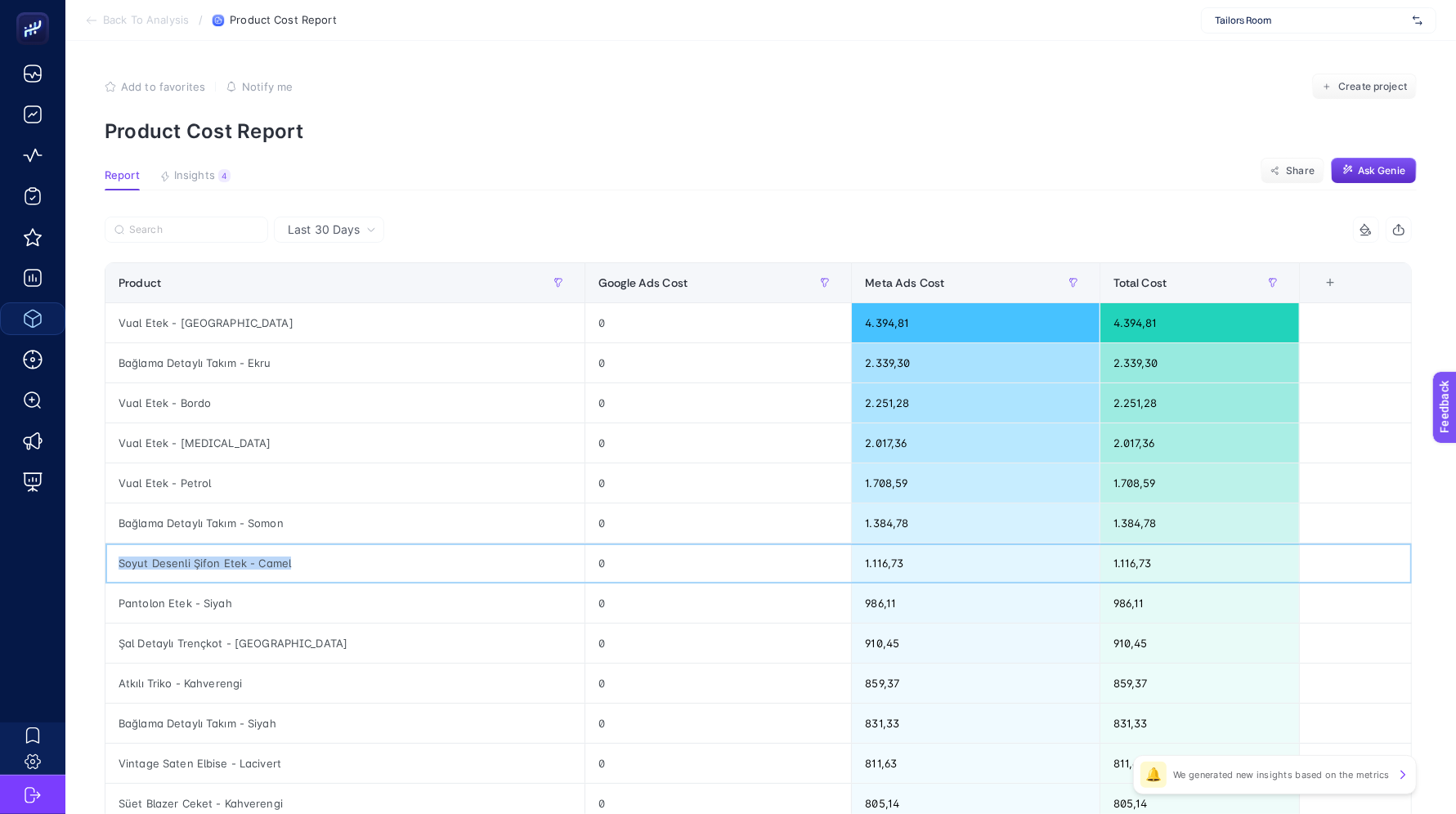
click at [179, 556] on div "Soyut Desenli Şifon Etek - Camel" at bounding box center [345, 563] width 479 height 40
click at [200, 595] on div "Pantolon Etek - Siyah" at bounding box center [345, 604] width 479 height 40
click at [129, 592] on div "Pantolon Etek - Siyah" at bounding box center [345, 604] width 479 height 40
click at [164, 552] on div "Soyut Desenli Şifon Etek - Camel" at bounding box center [345, 563] width 479 height 40
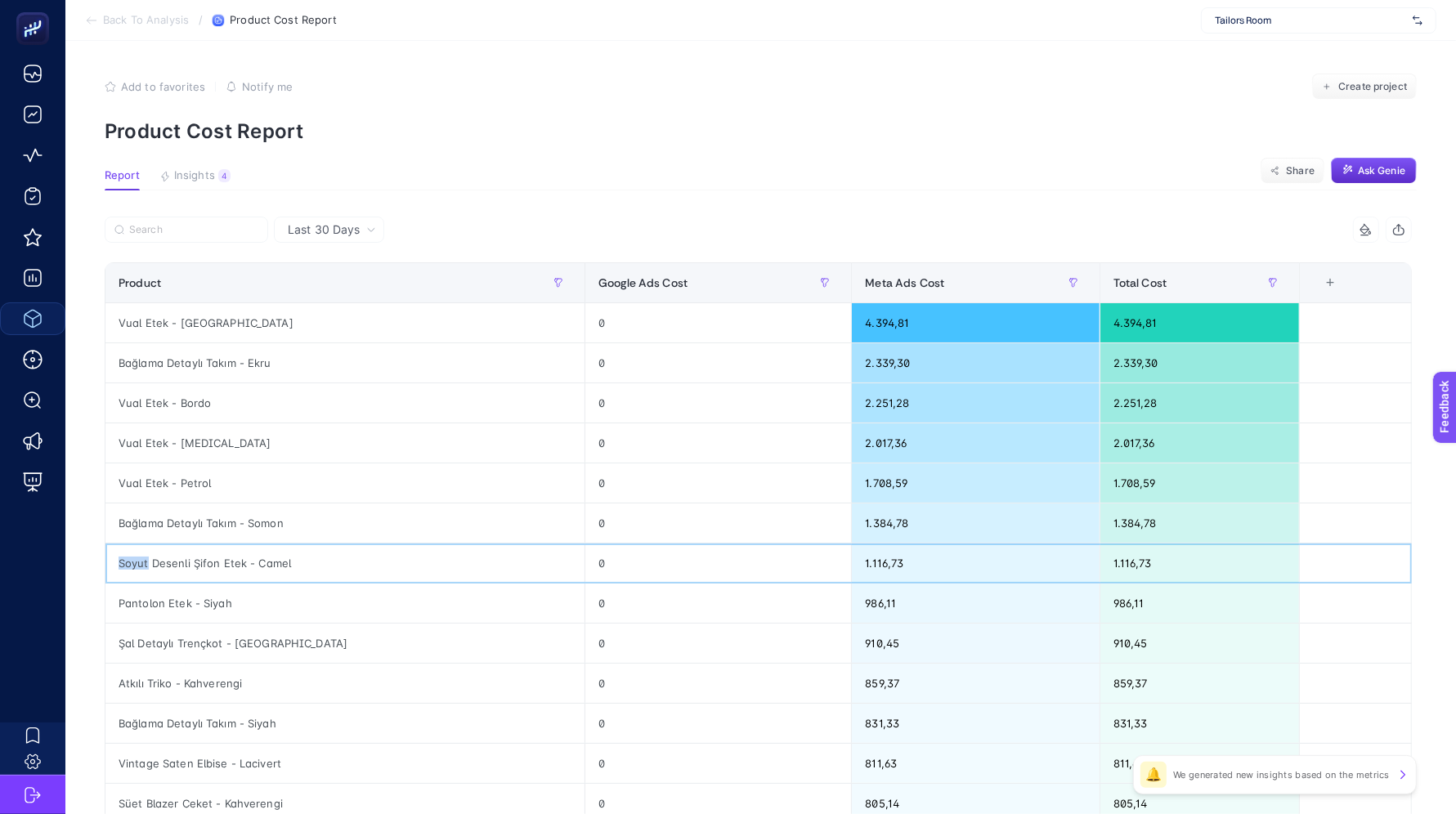
click at [164, 552] on div "Soyut Desenli Şifon Etek - Camel" at bounding box center [345, 563] width 479 height 40
click at [344, 222] on span "Last 30 Days" at bounding box center [324, 229] width 72 height 16
click at [323, 274] on li "[DATE]" at bounding box center [329, 264] width 101 height 30
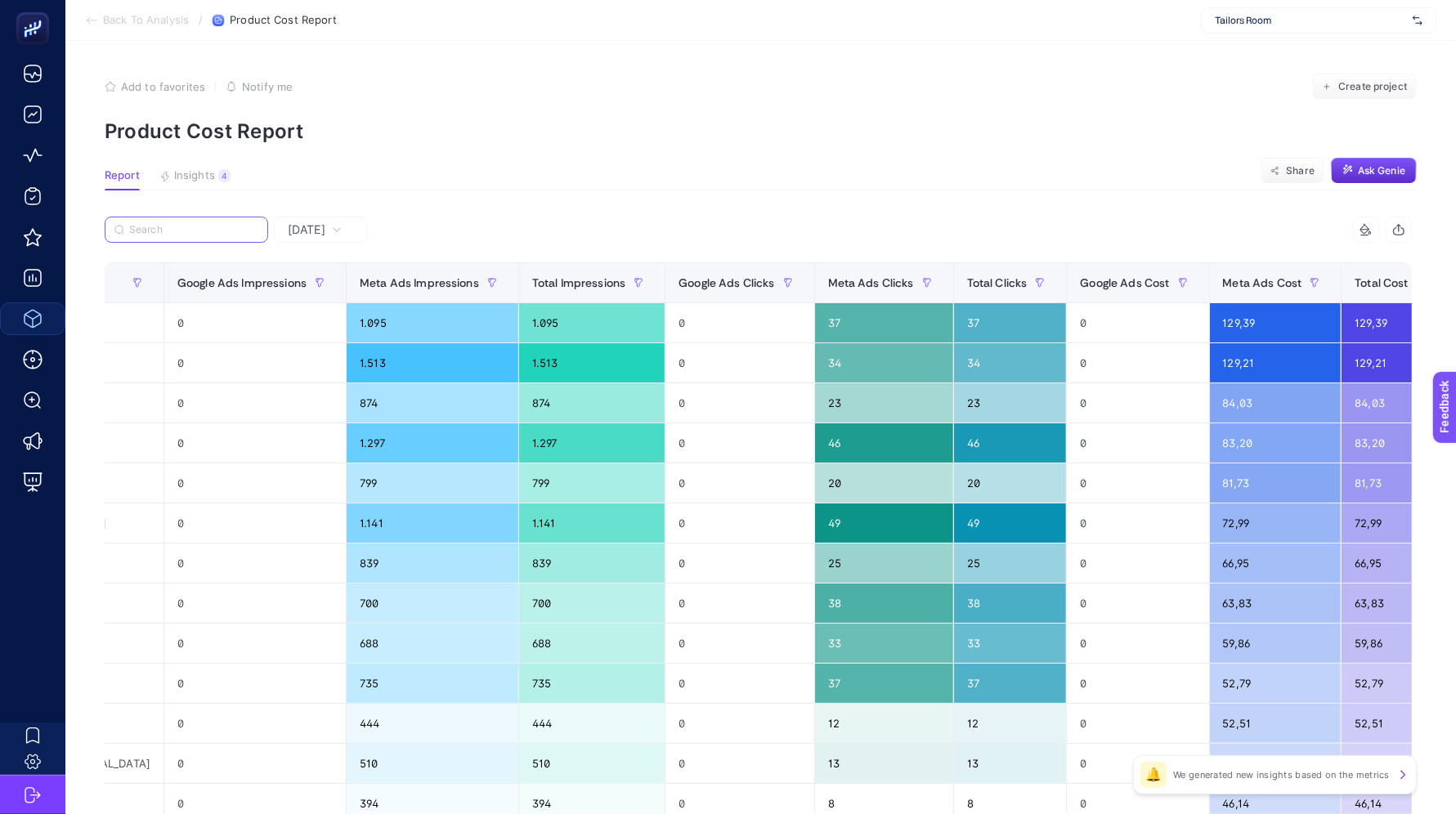
click at [187, 228] on input "Search" at bounding box center [194, 230] width 130 height 13
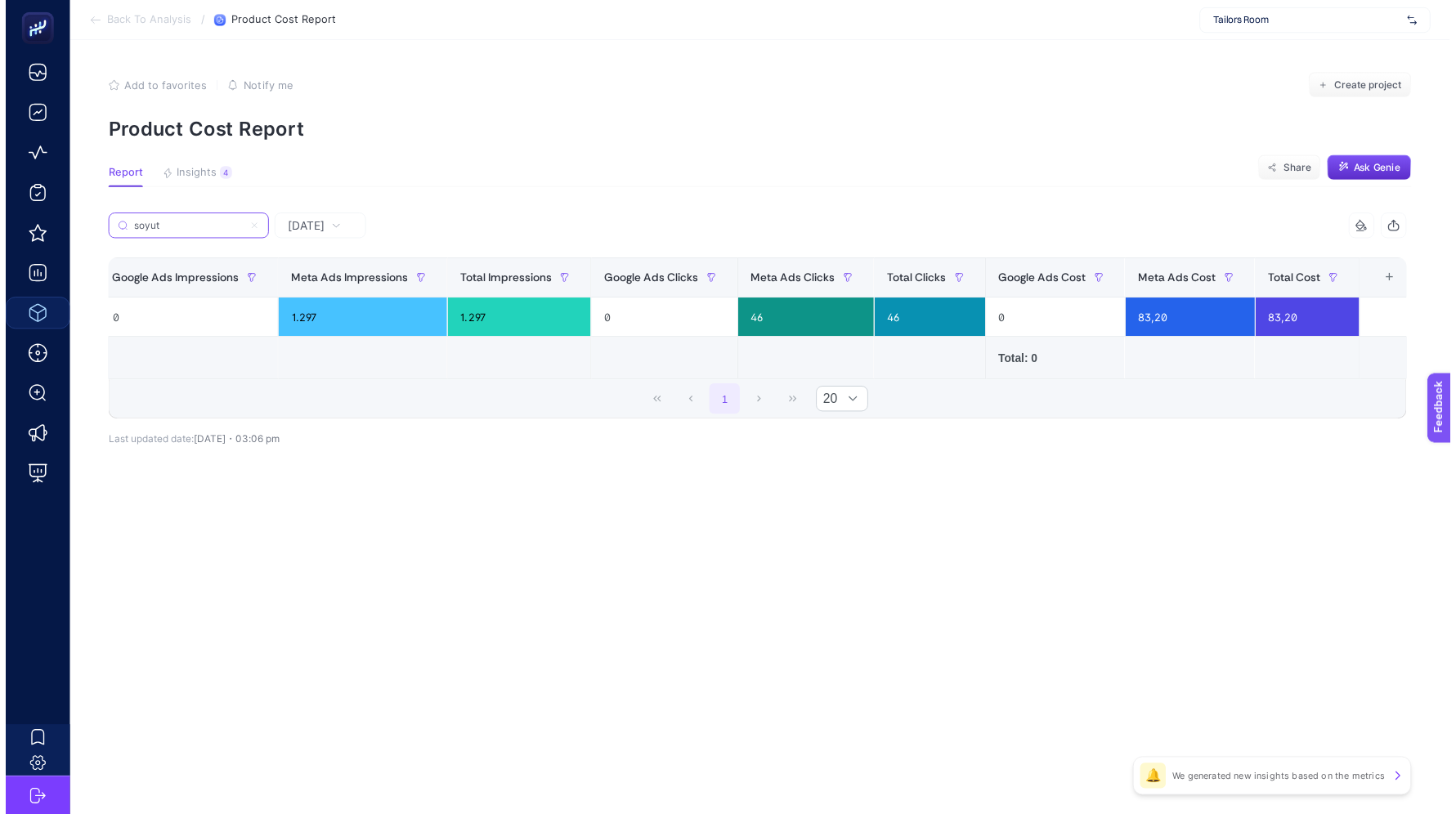
scroll to position [0, 0]
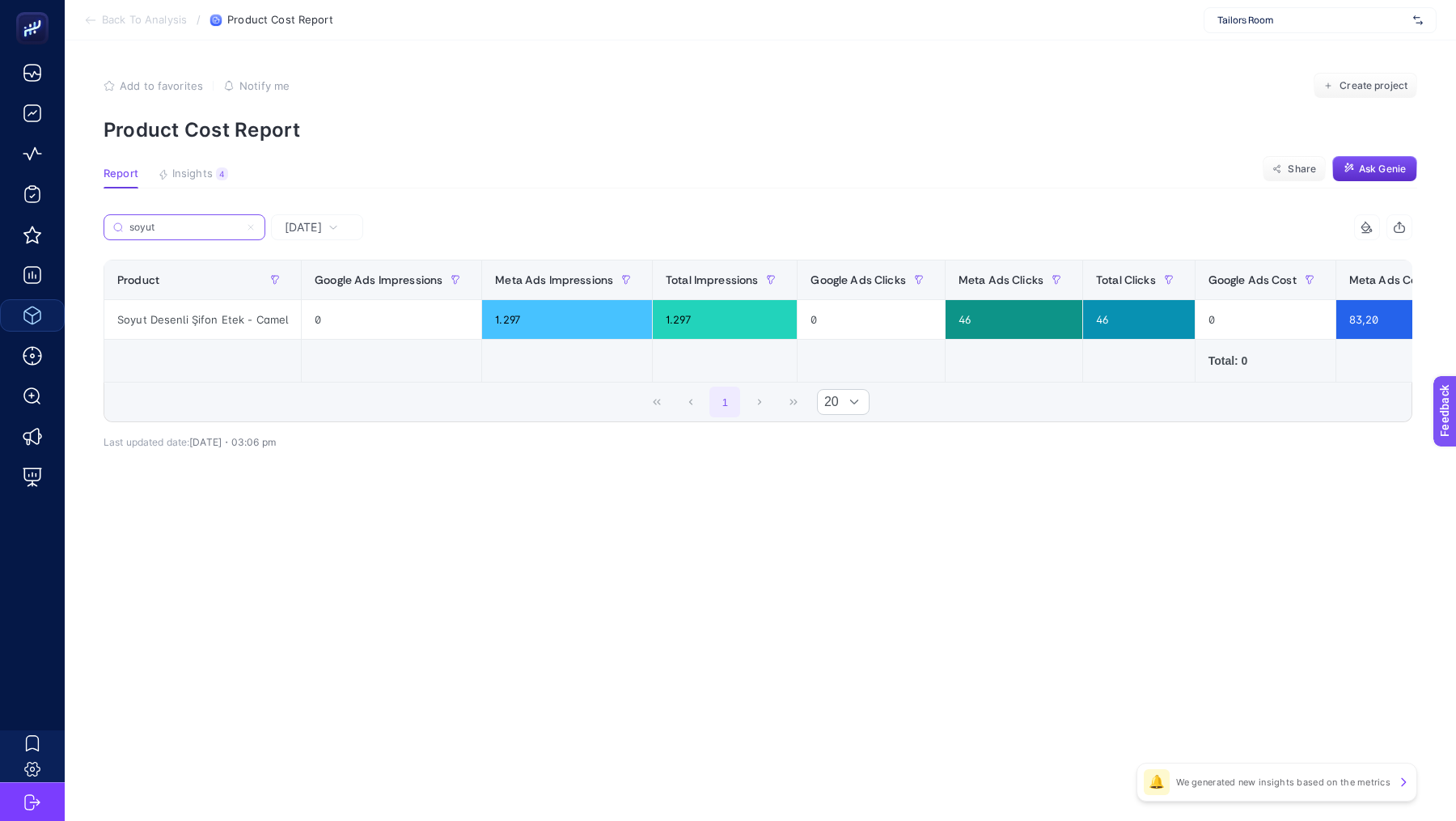
type input "soyut"
click at [178, 317] on div "Soyut Desenli Şifon Etek - Camel" at bounding box center [202, 320] width 197 height 39
click at [219, 228] on input "soyut" at bounding box center [192, 228] width 128 height 12
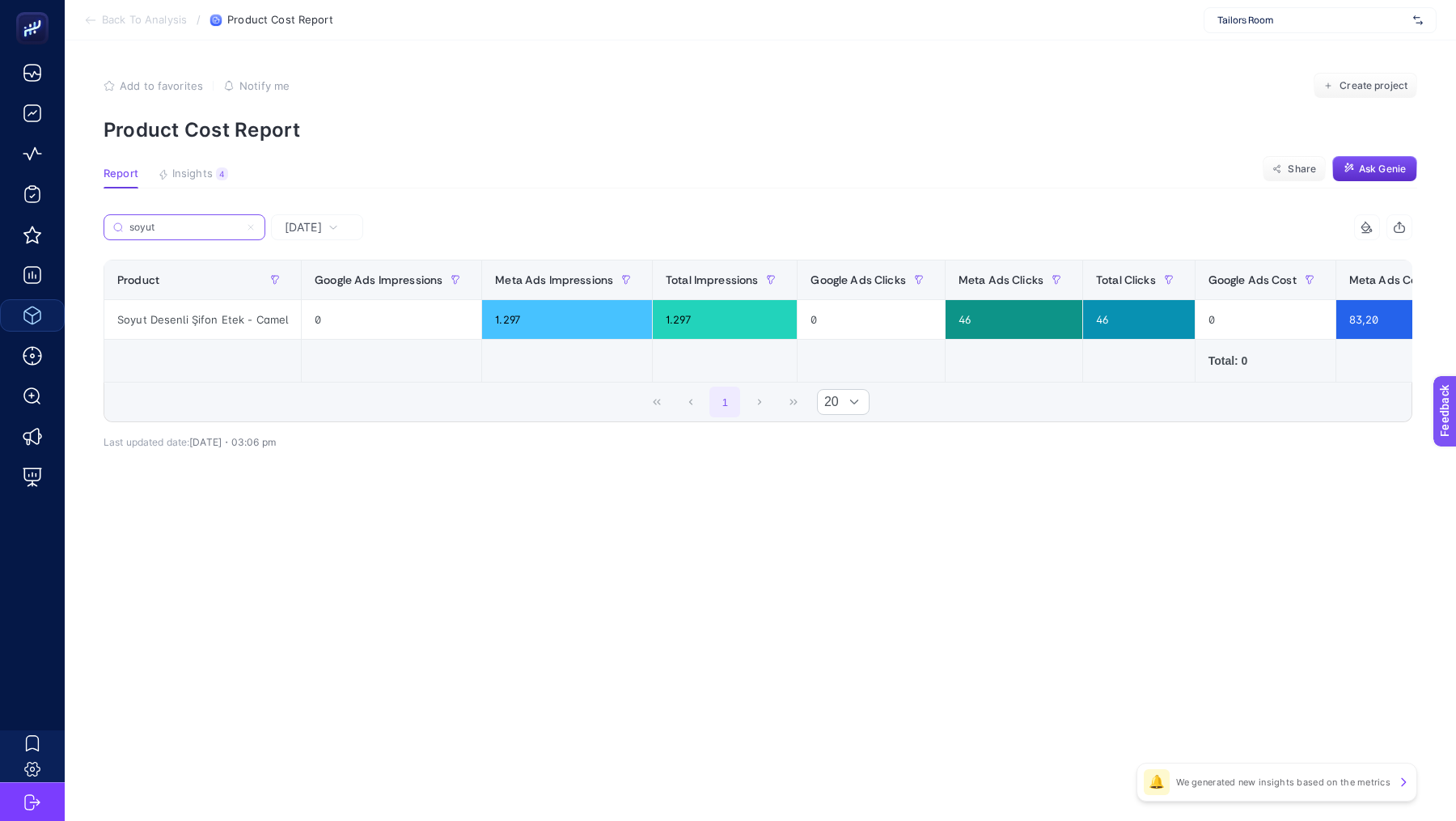
click at [219, 228] on input "soyut" at bounding box center [184, 228] width 110 height 12
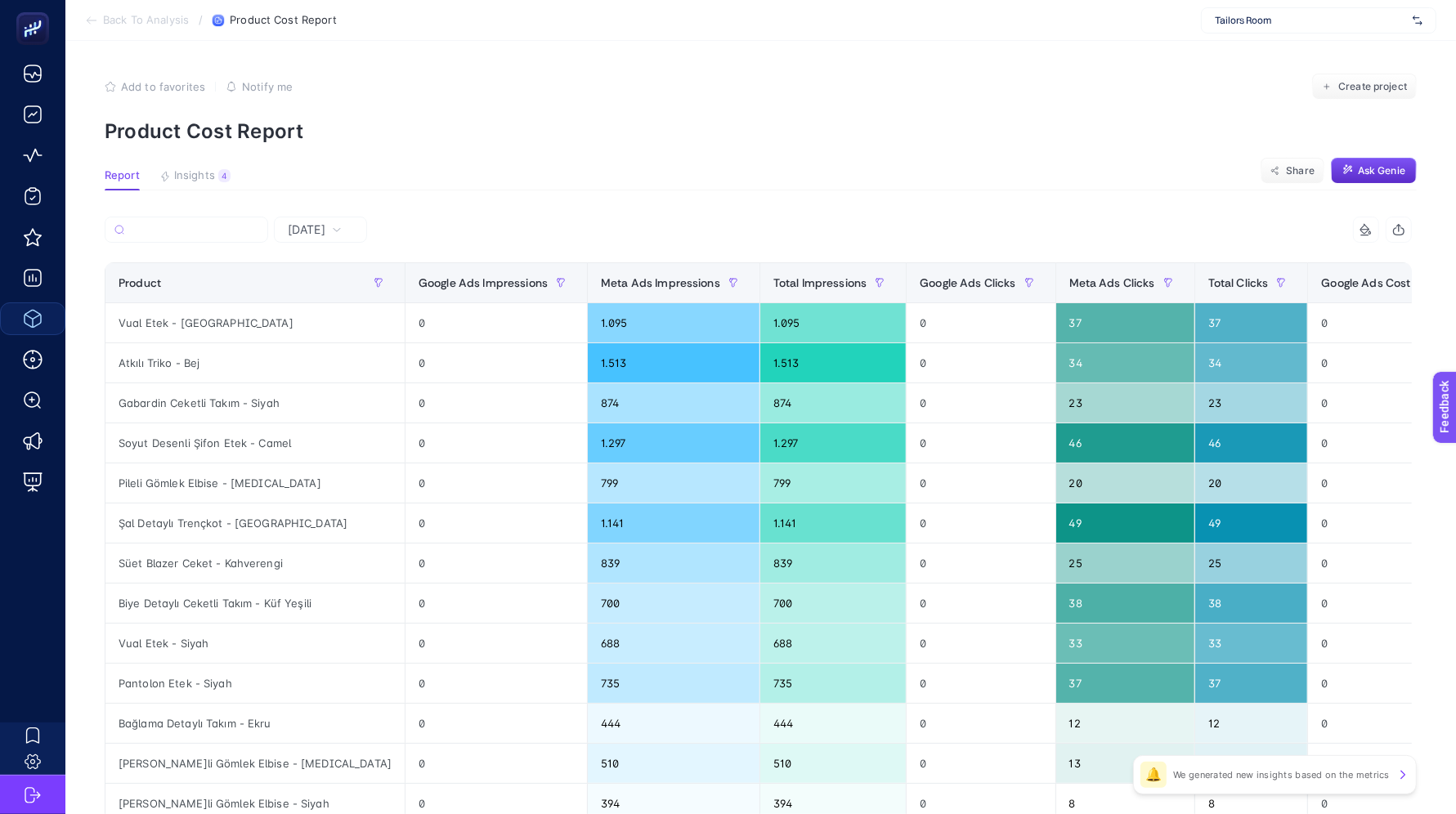
click at [310, 219] on div "[DATE]" at bounding box center [320, 229] width 94 height 26
click at [317, 329] on li "Last 30 Days" at bounding box center [320, 331] width 84 height 46
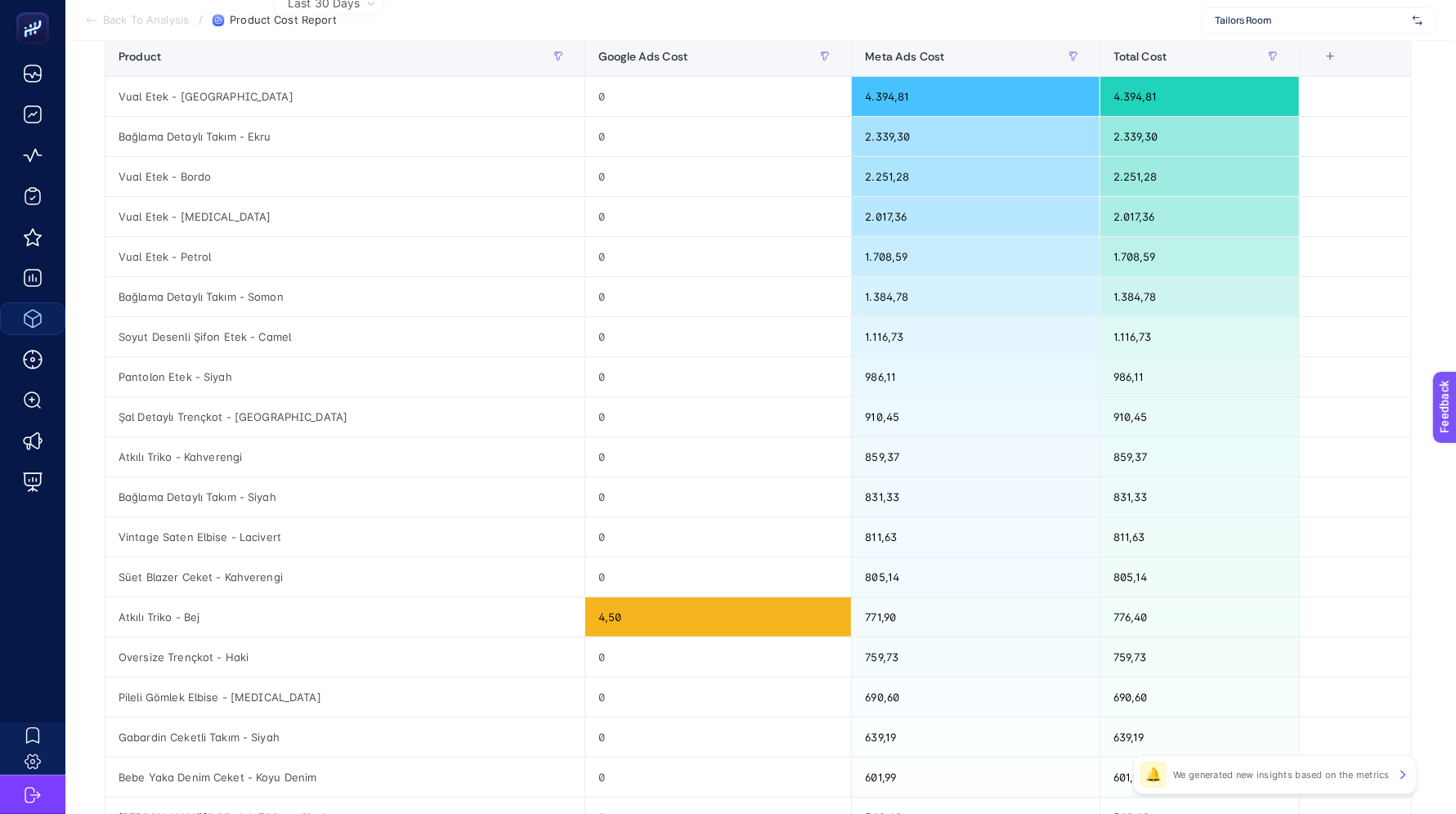
scroll to position [230, 0]
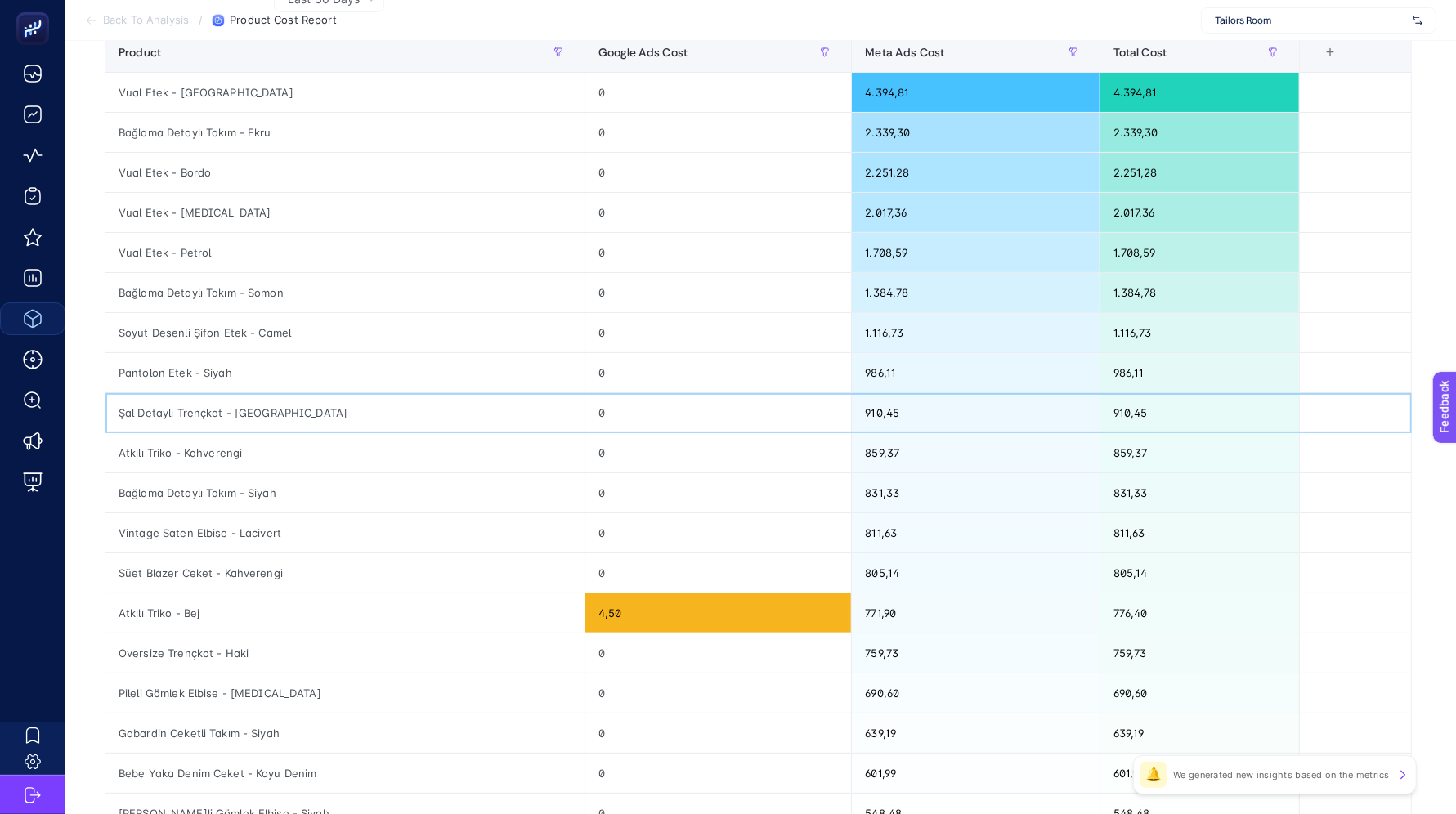
click at [187, 396] on div "Şal Detaylı Trençkot - [GEOGRAPHIC_DATA]" at bounding box center [345, 413] width 479 height 40
click at [190, 403] on div "Şal Detaylı Trençkot - [GEOGRAPHIC_DATA]" at bounding box center [345, 413] width 479 height 40
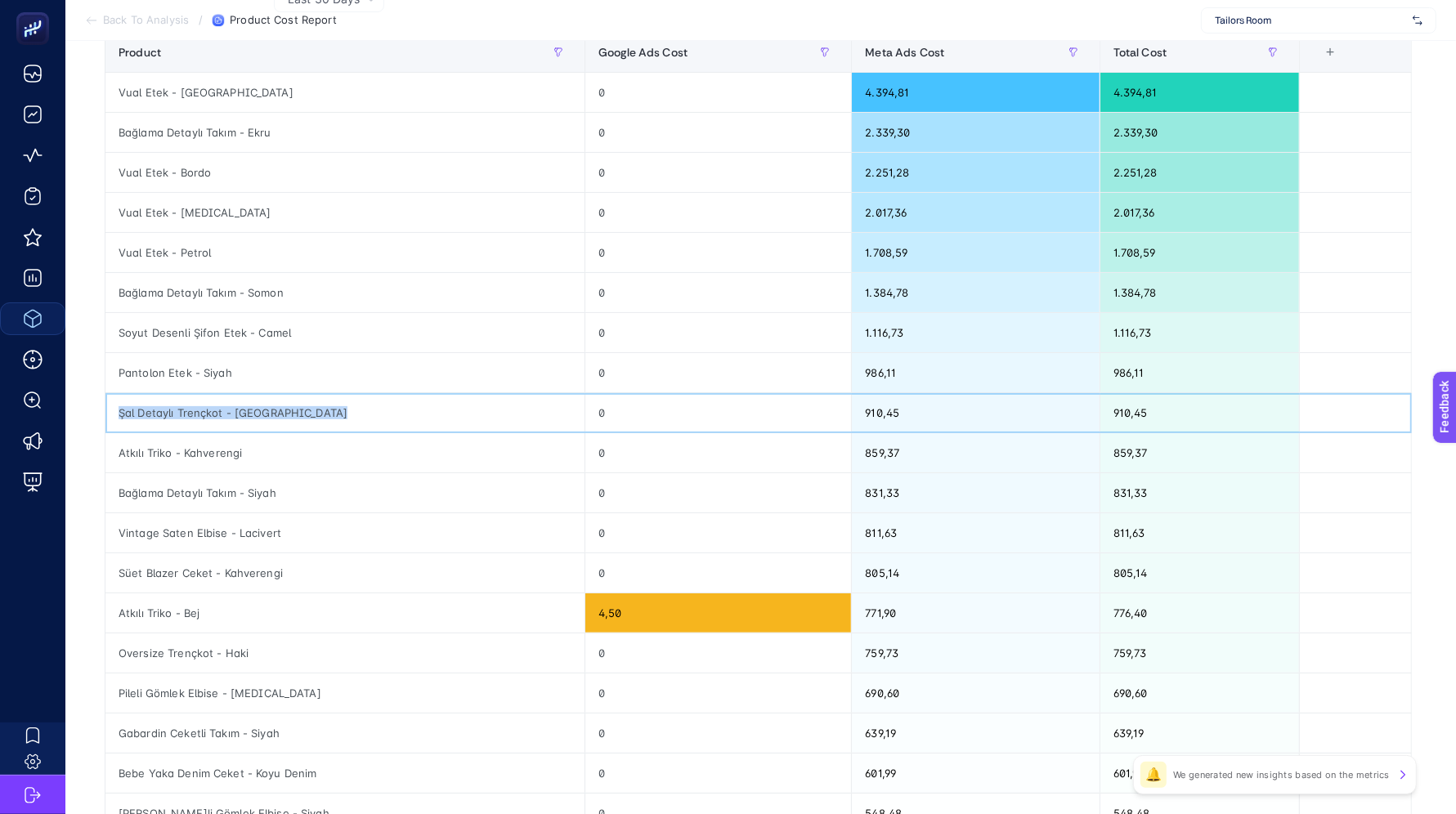
copy tr "Şal Detaylı Trençkot - [GEOGRAPHIC_DATA]"
